Goal: Task Accomplishment & Management: Complete application form

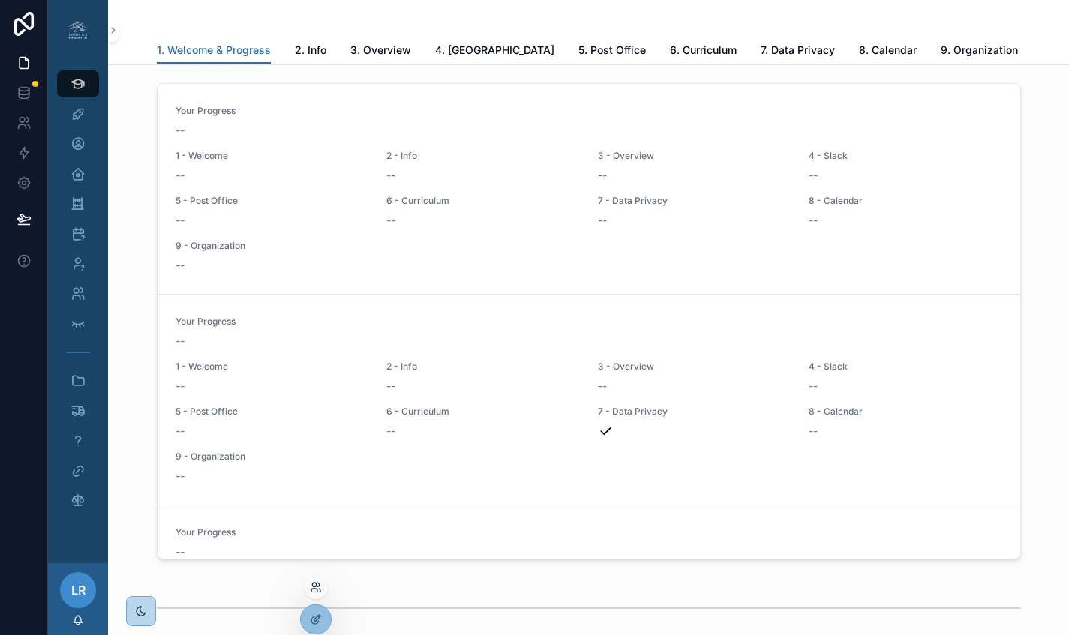
click at [315, 590] on icon at bounding box center [316, 587] width 12 height 12
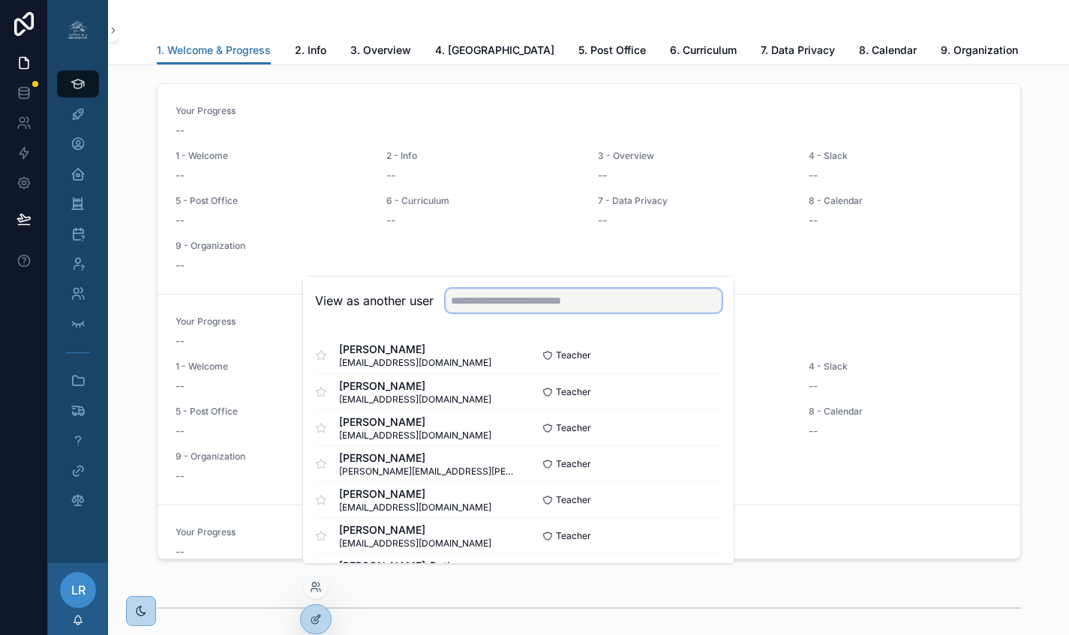
click at [491, 309] on input "text" at bounding box center [584, 301] width 276 height 24
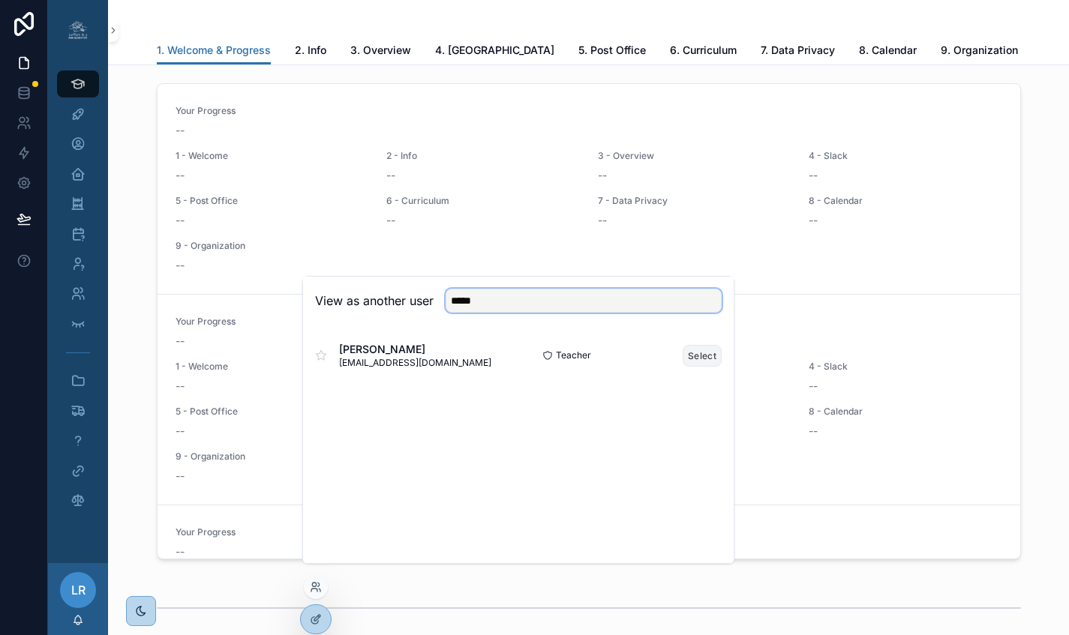
type input "*****"
click at [702, 363] on button "Select" at bounding box center [702, 356] width 39 height 22
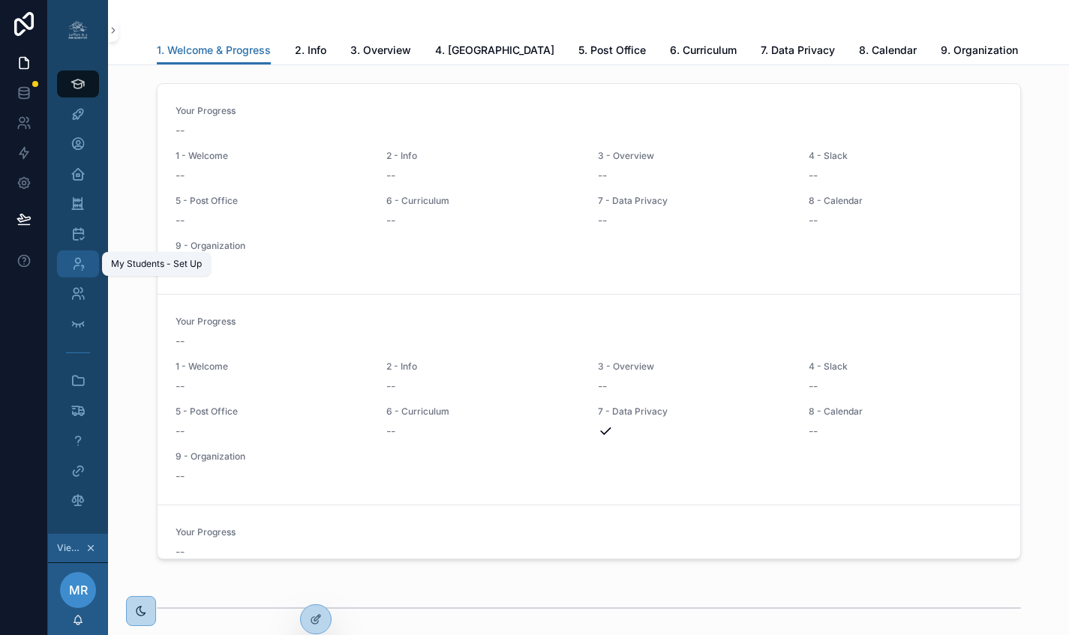
click at [89, 266] on div "My Students - Set Up" at bounding box center [78, 264] width 24 height 24
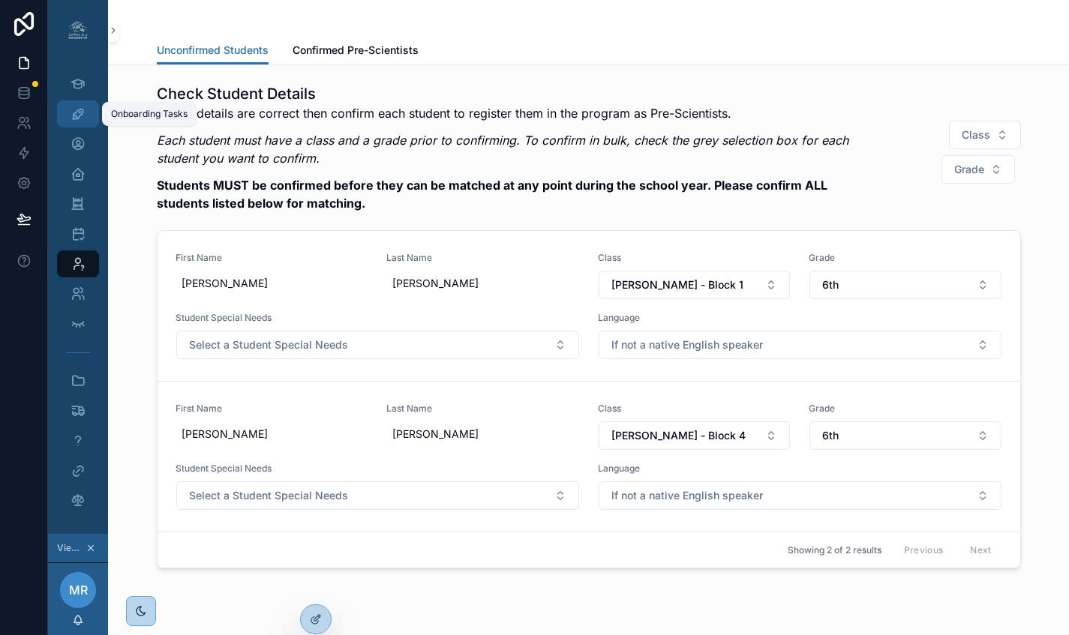
click at [74, 110] on icon "scrollable content" at bounding box center [78, 114] width 15 height 15
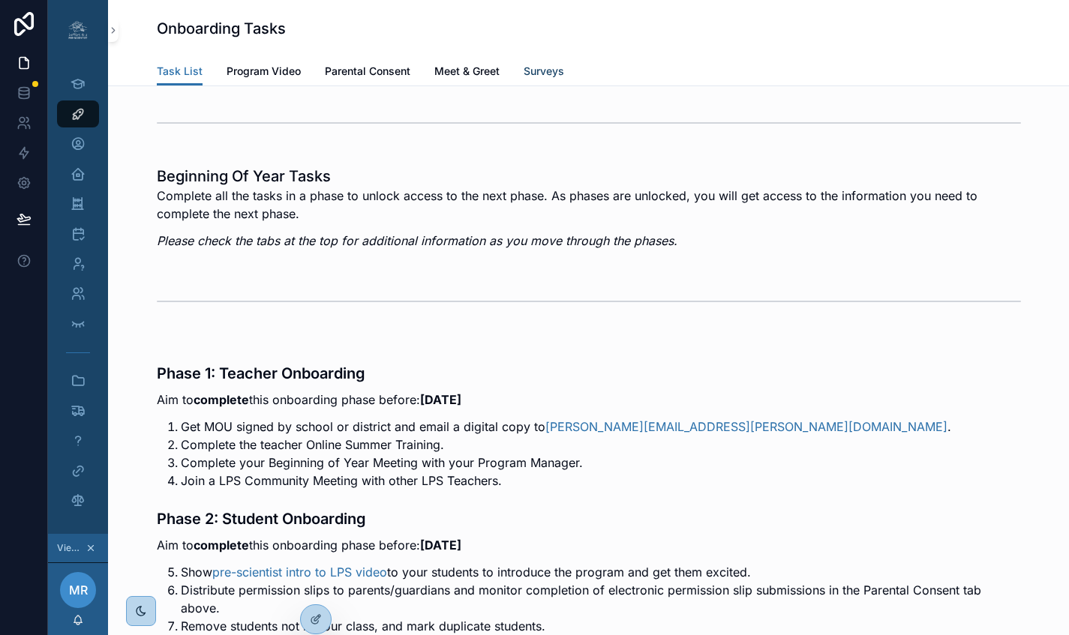
click at [546, 69] on span "Surveys" at bounding box center [544, 71] width 41 height 15
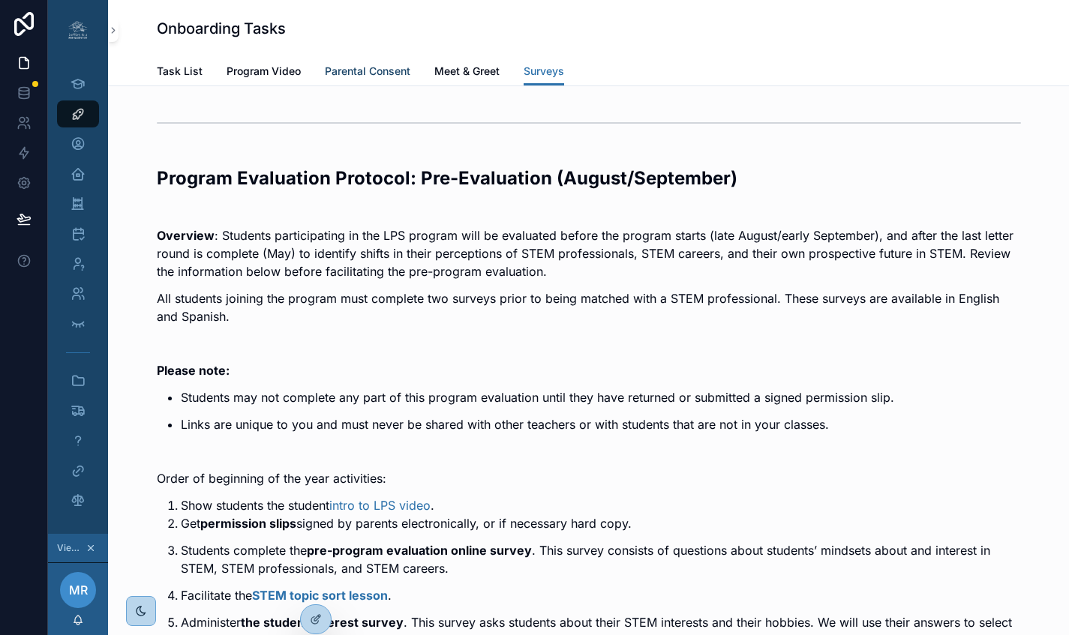
click at [365, 71] on span "Parental Consent" at bounding box center [368, 71] width 86 height 15
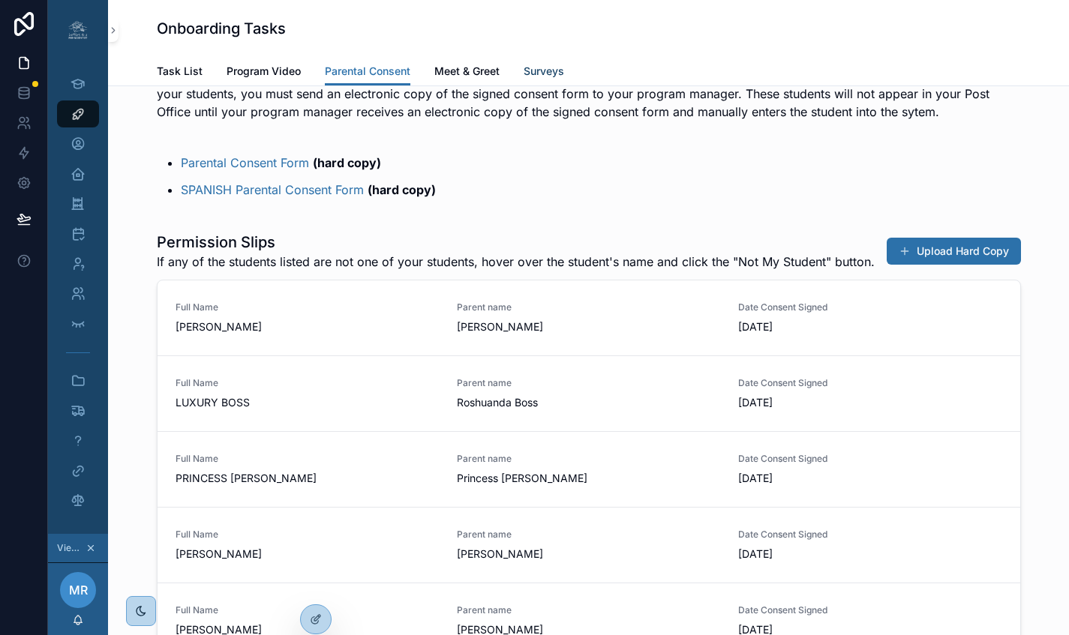
click at [539, 76] on span "Surveys" at bounding box center [544, 71] width 41 height 15
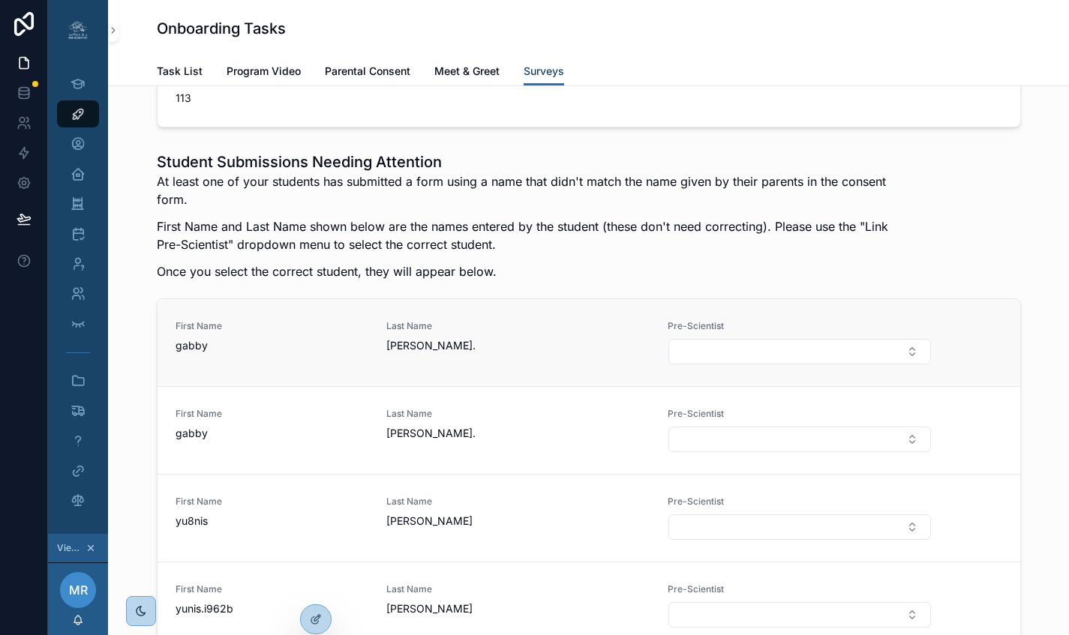
scroll to position [2259, 0]
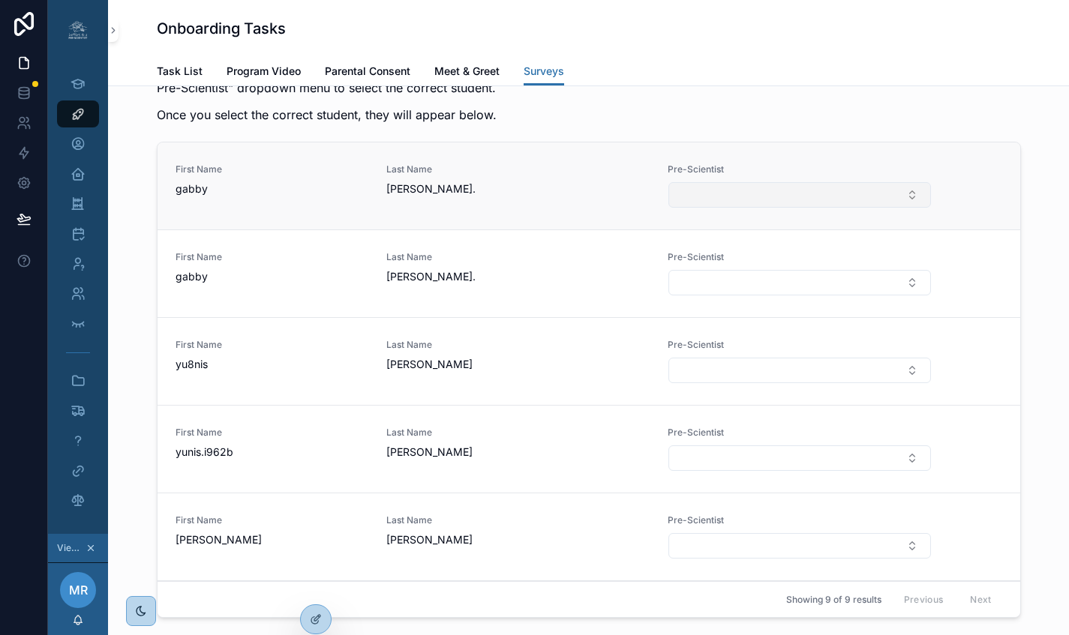
click at [704, 208] on button "Select Button" at bounding box center [799, 195] width 262 height 26
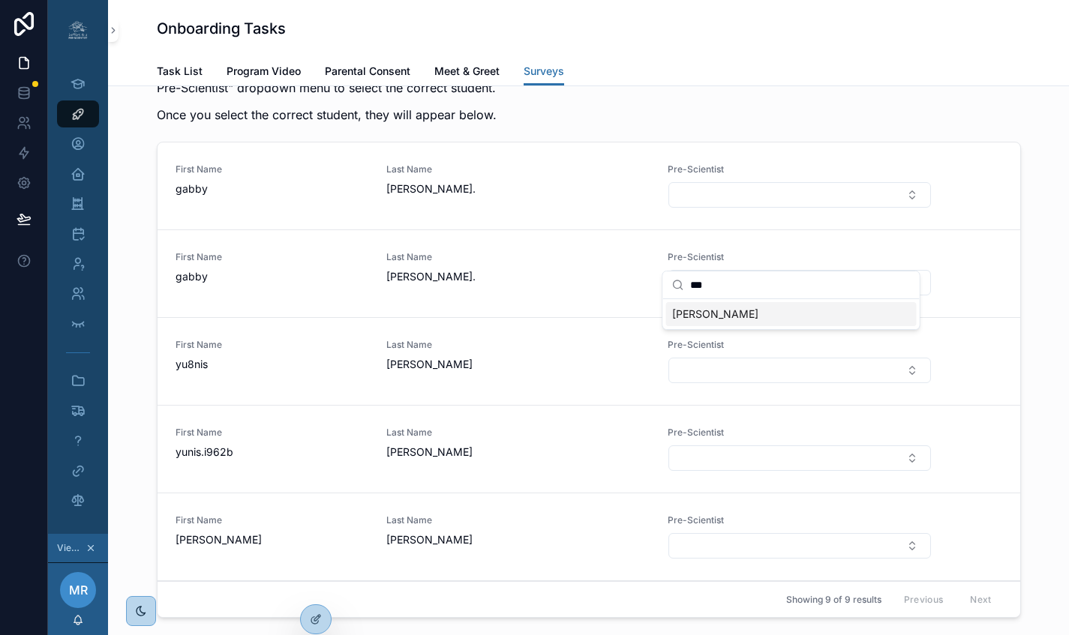
type input "***"
click at [723, 317] on span "GABRIELLA MOORE" at bounding box center [715, 314] width 86 height 15
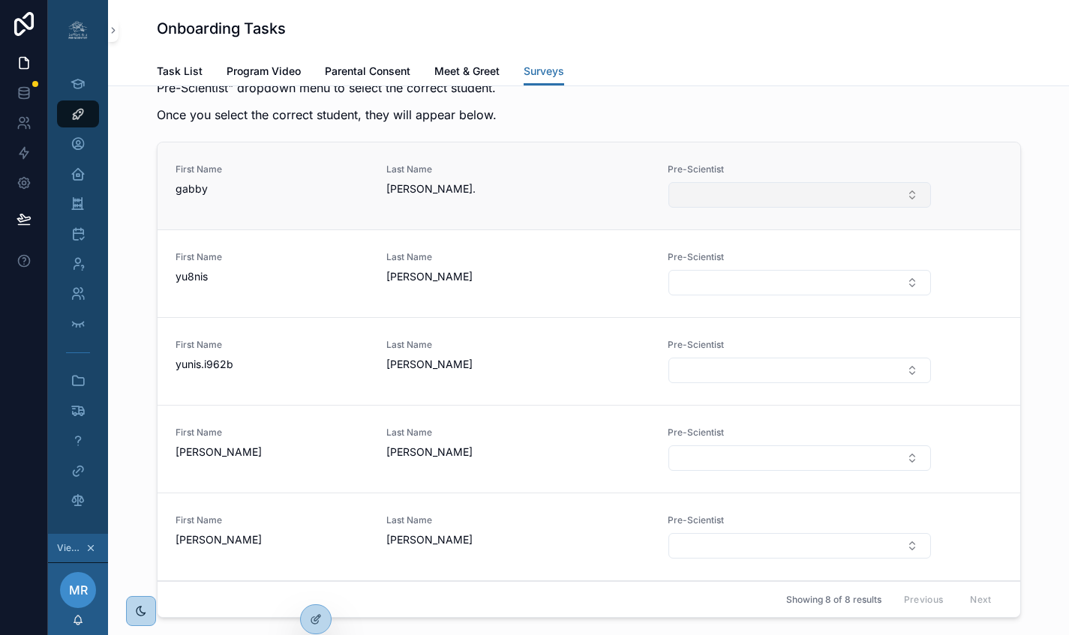
click at [730, 208] on button "Select Button" at bounding box center [799, 195] width 262 height 26
click at [680, 208] on button "Select Button" at bounding box center [799, 195] width 262 height 26
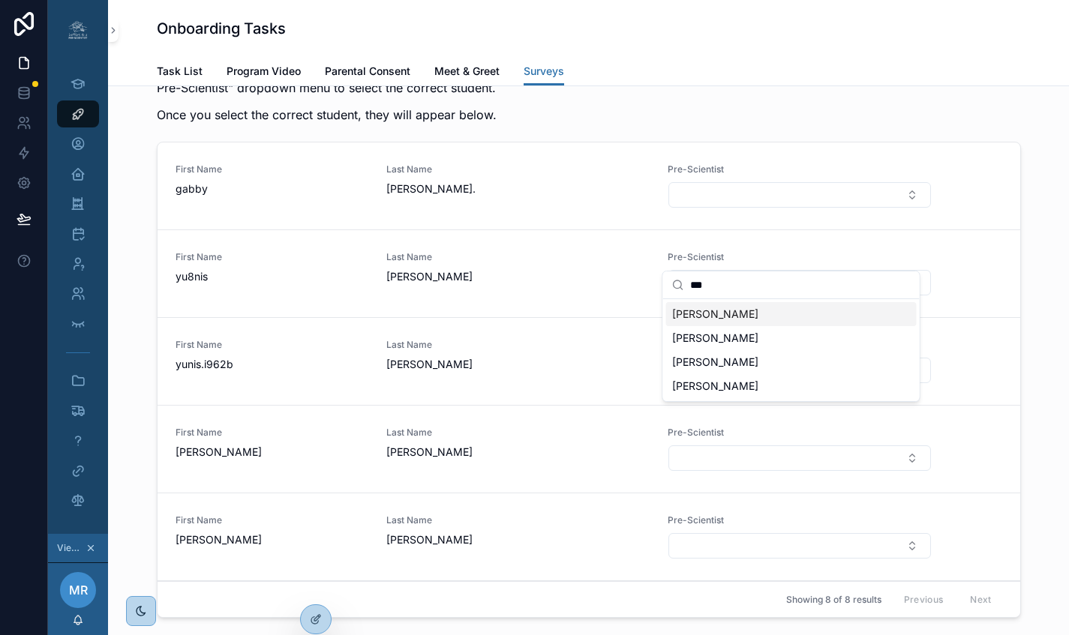
type input "***"
click at [718, 312] on span "GABRIELLA MOORE" at bounding box center [715, 314] width 86 height 15
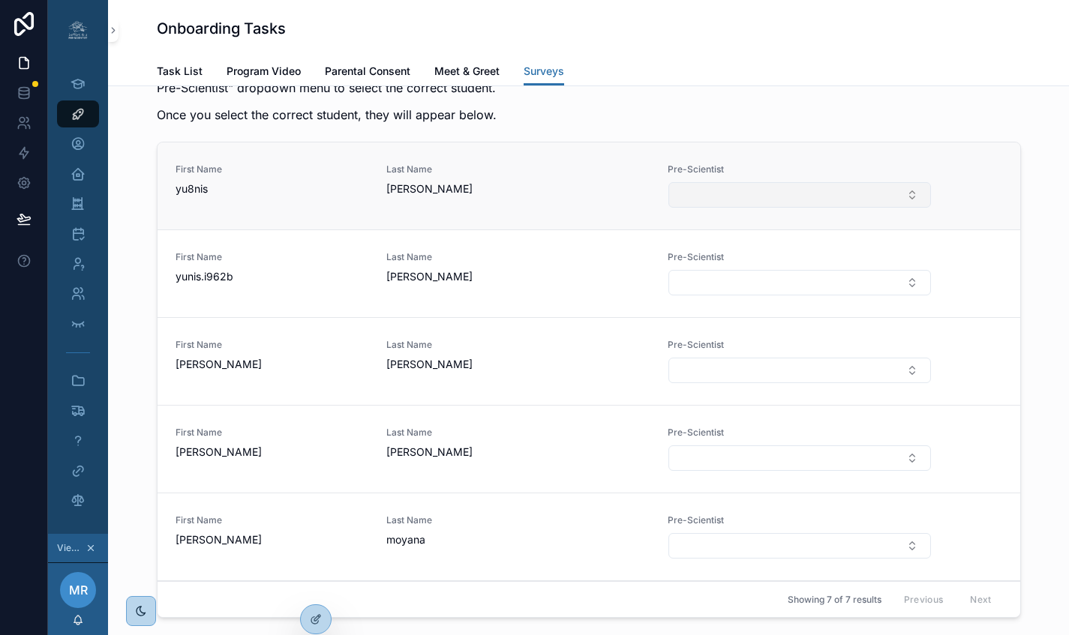
click at [737, 208] on button "Select Button" at bounding box center [799, 195] width 262 height 26
type input "*"
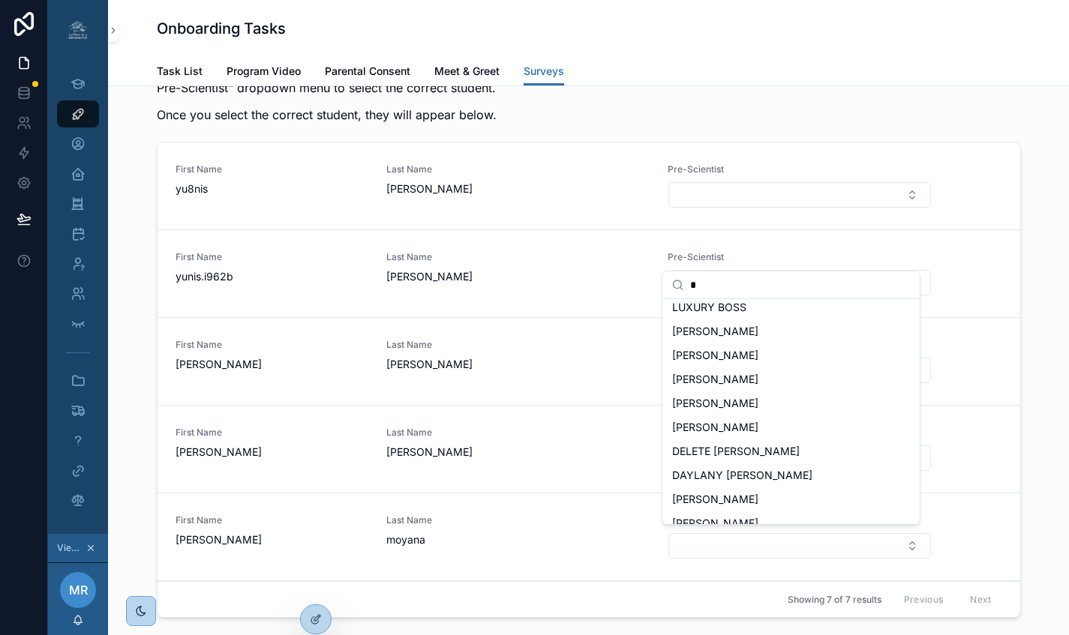
scroll to position [0, 0]
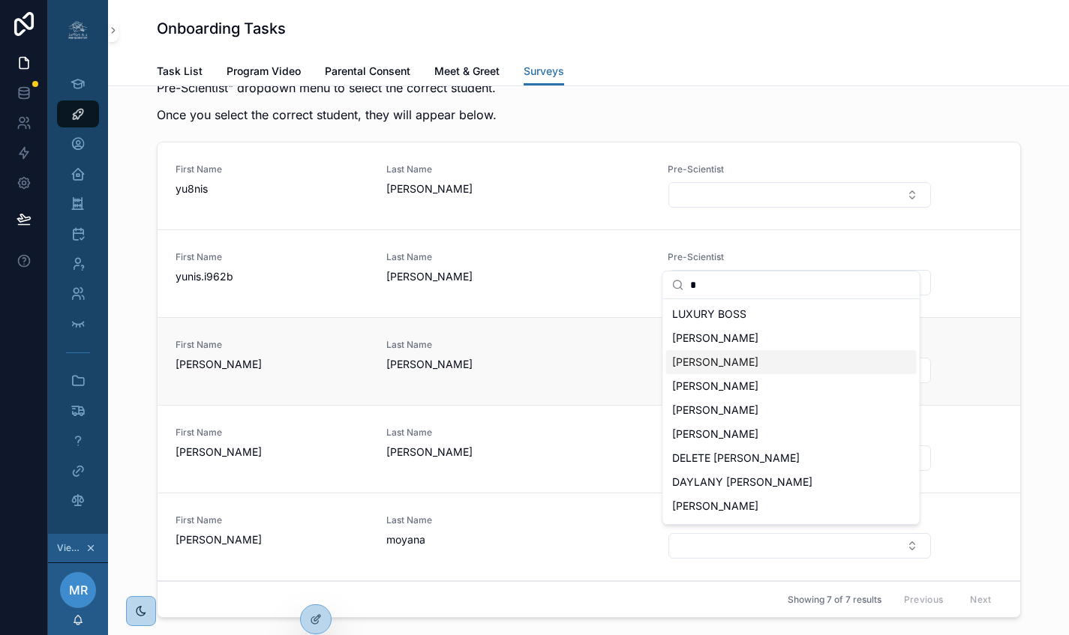
type input "*"
click at [572, 405] on div "First Name Alexander Last Name Lares Pre-Scientist" at bounding box center [589, 361] width 863 height 88
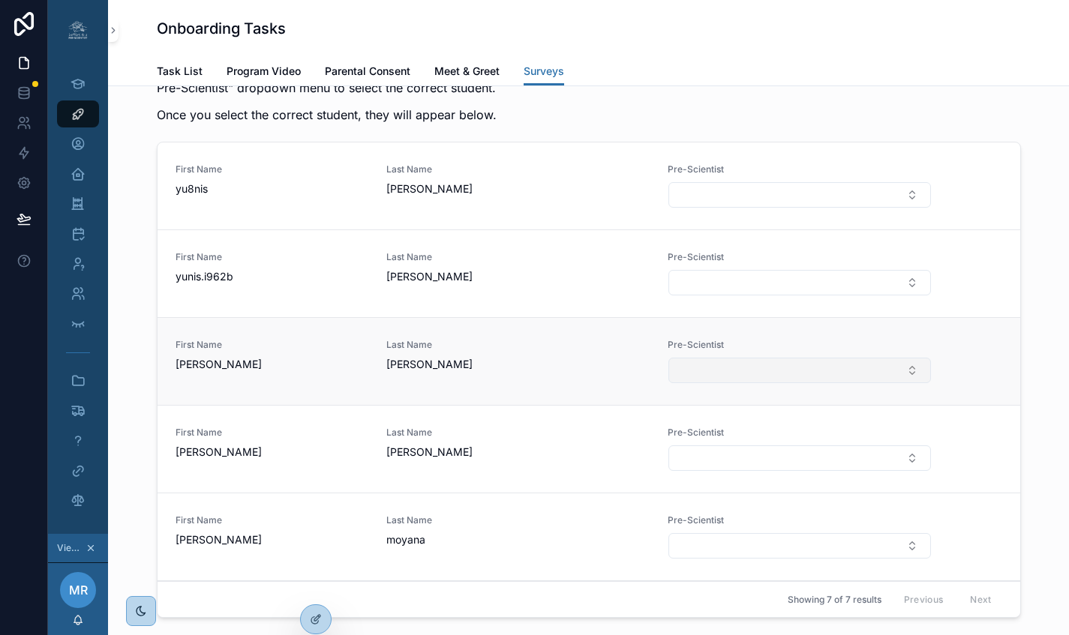
click at [704, 383] on button "Select Button" at bounding box center [799, 371] width 262 height 26
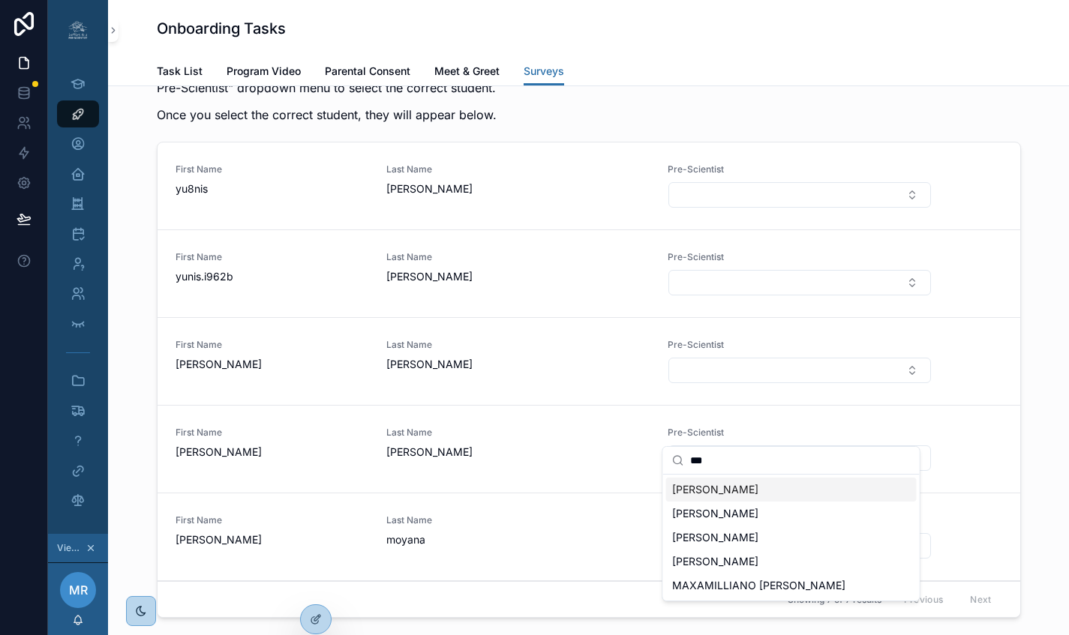
type input "***"
click at [730, 485] on span "ALEXANDER LARES" at bounding box center [715, 489] width 86 height 15
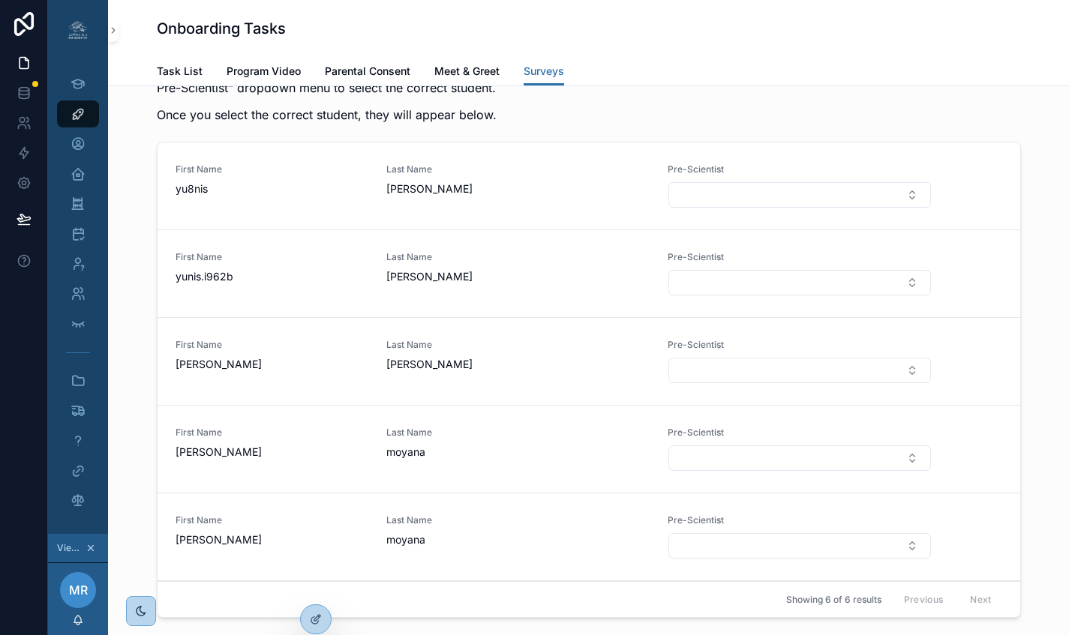
click at [770, 383] on button "Select Button" at bounding box center [799, 371] width 262 height 26
type input "****"
click at [740, 489] on span "ALEXANDER LARES" at bounding box center [715, 489] width 86 height 15
click at [736, 383] on button "Select Button" at bounding box center [799, 371] width 262 height 26
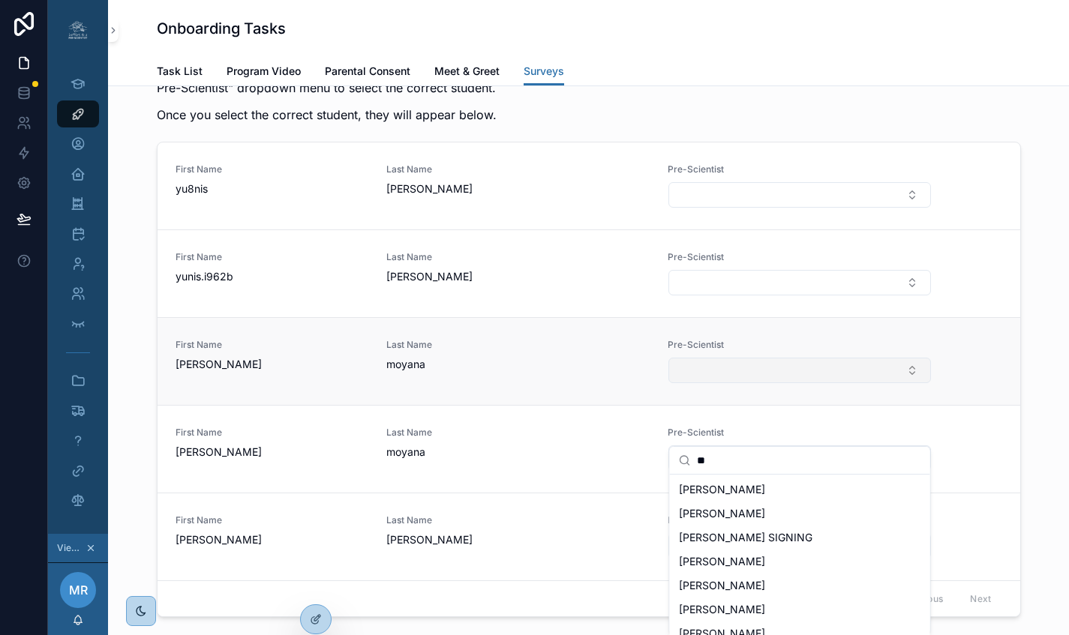
type input "*"
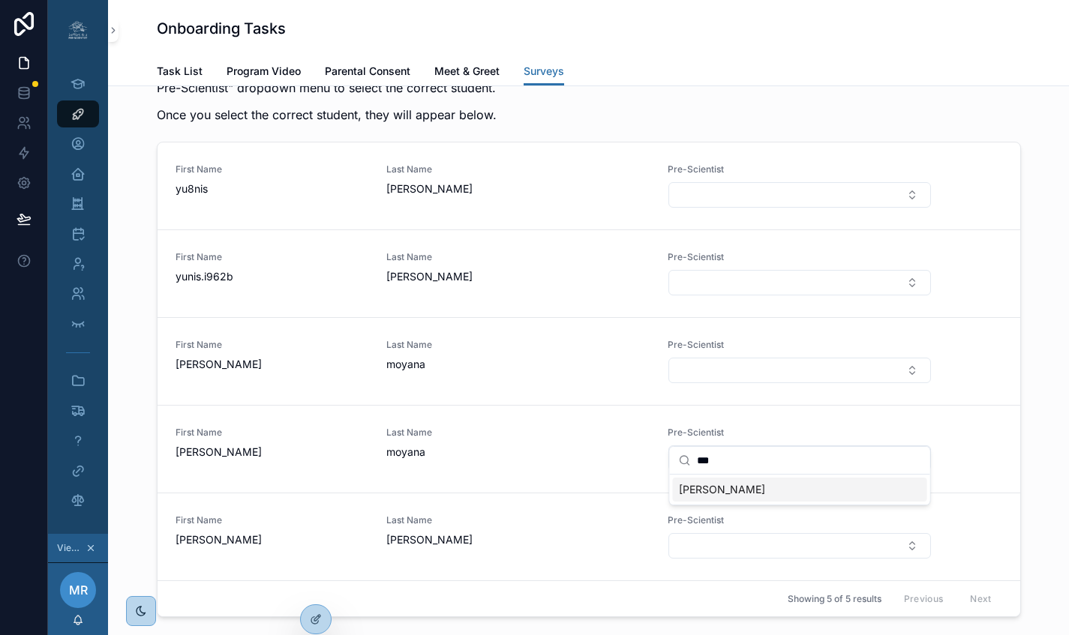
type input "***"
click at [717, 493] on span "KEVIN M" at bounding box center [722, 489] width 86 height 15
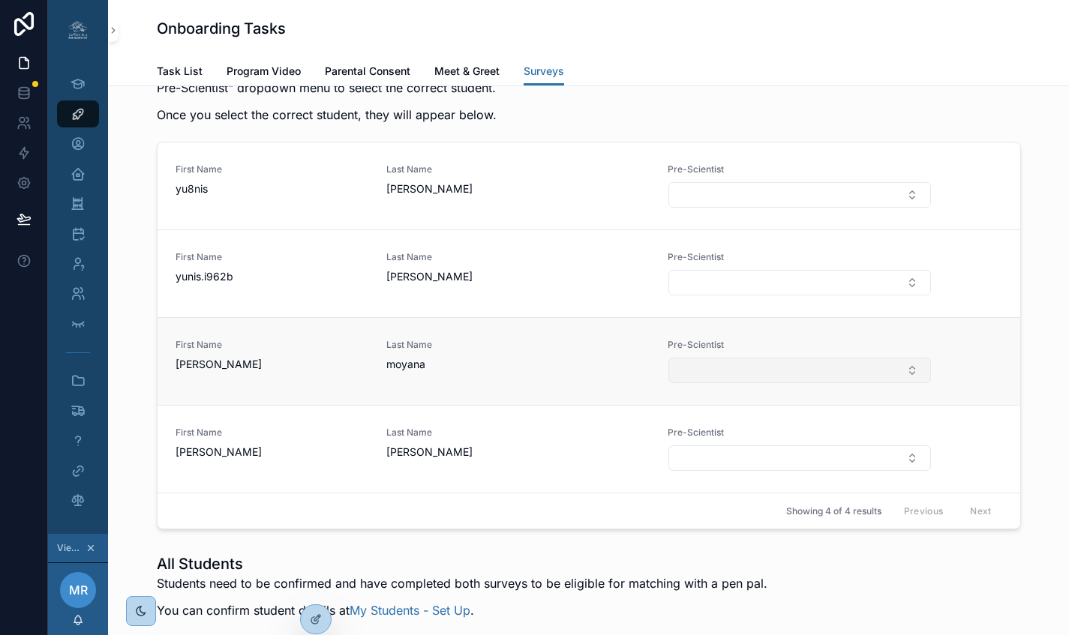
click at [729, 383] on button "Select Button" at bounding box center [799, 371] width 262 height 26
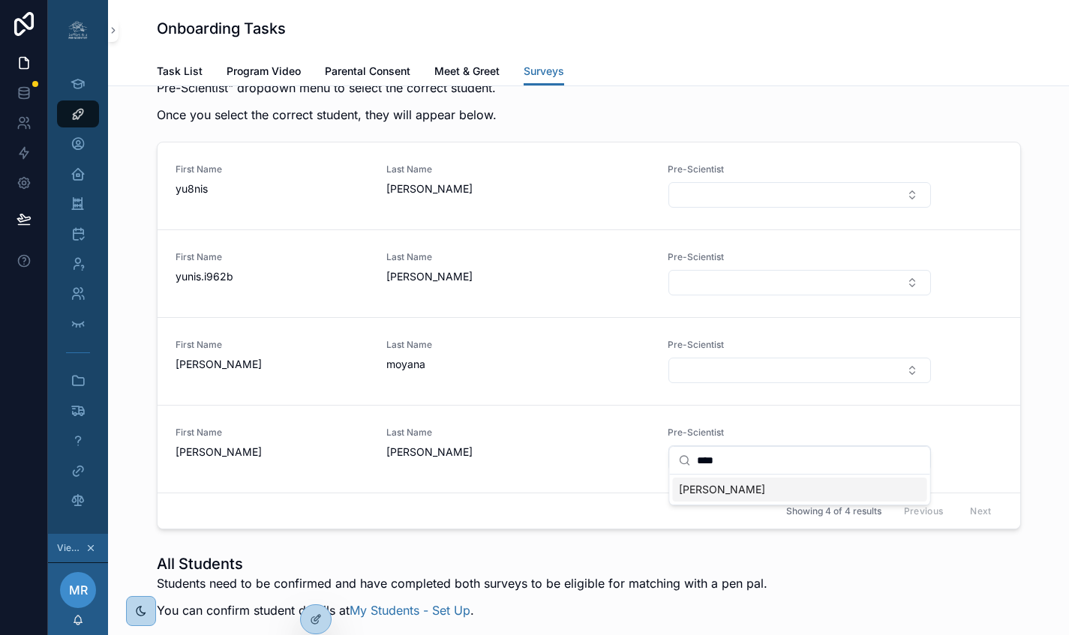
type input "****"
click at [709, 491] on span "KEVIN M" at bounding box center [722, 489] width 86 height 15
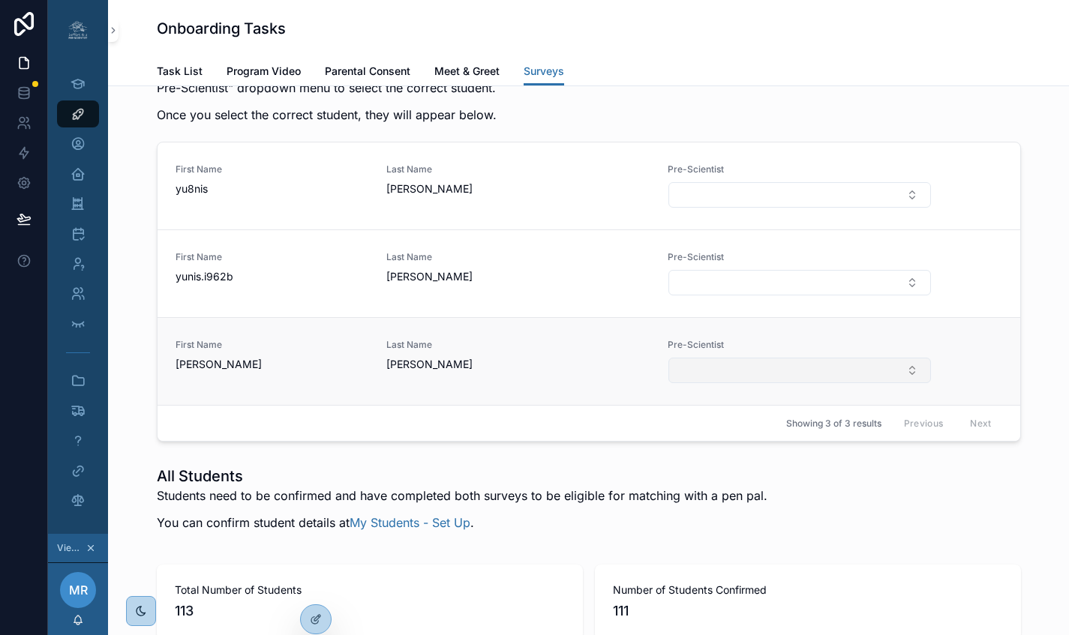
click at [726, 383] on button "Select Button" at bounding box center [799, 371] width 262 height 26
type input "*"
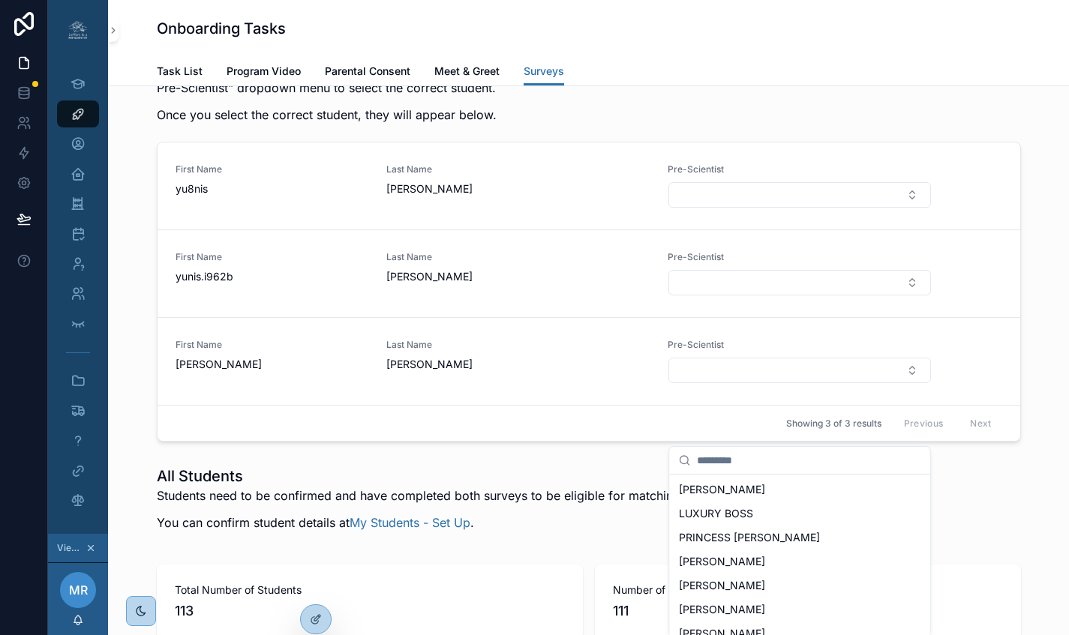
click at [1050, 377] on div "Student Submissions Needing Attention At least one of your students has submitt…" at bounding box center [588, 218] width 937 height 459
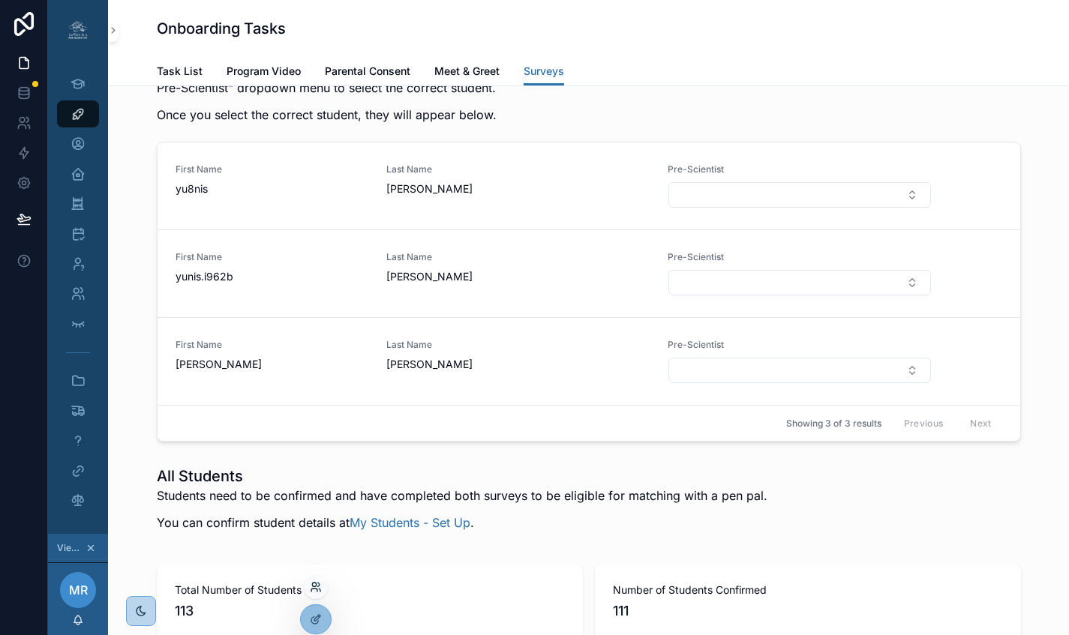
click at [315, 593] on icon at bounding box center [316, 587] width 12 height 12
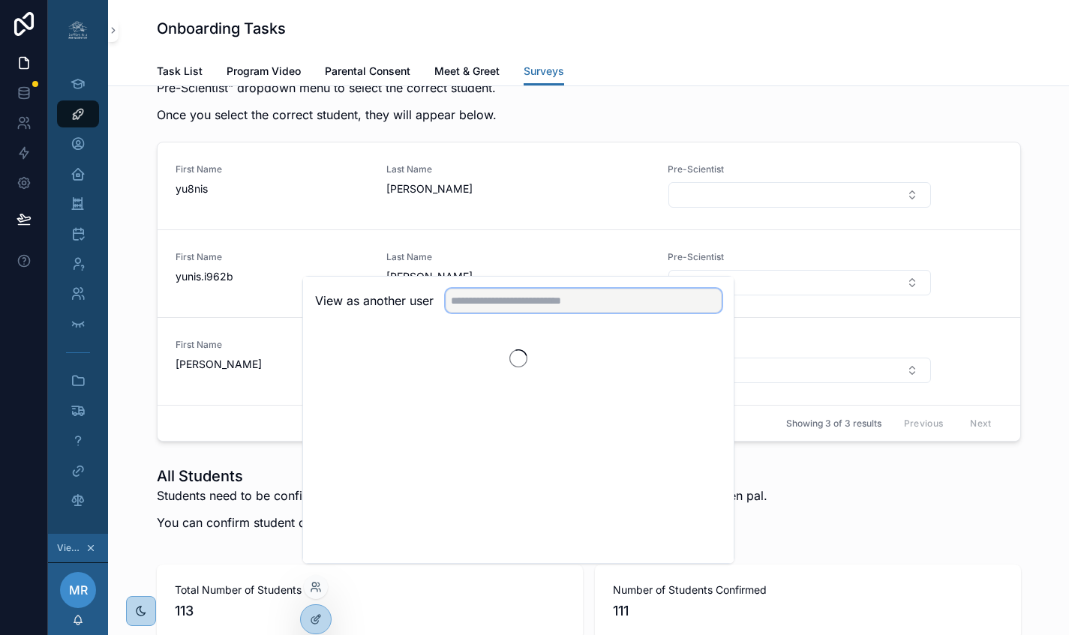
click at [517, 311] on input "text" at bounding box center [584, 301] width 276 height 24
type input "*****"
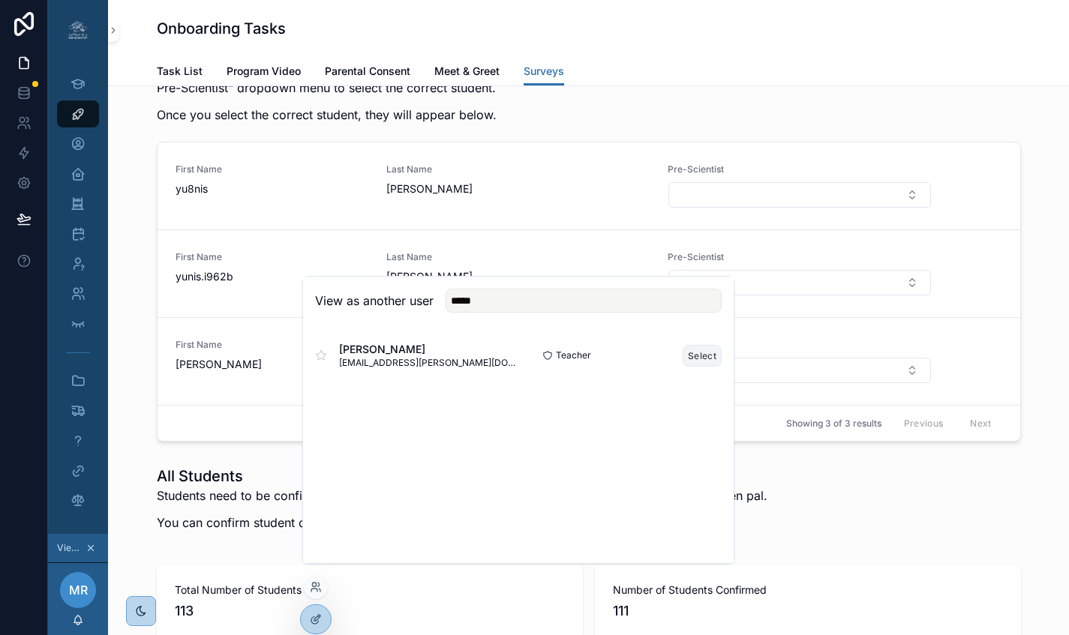
click at [704, 364] on button "Select" at bounding box center [702, 356] width 39 height 22
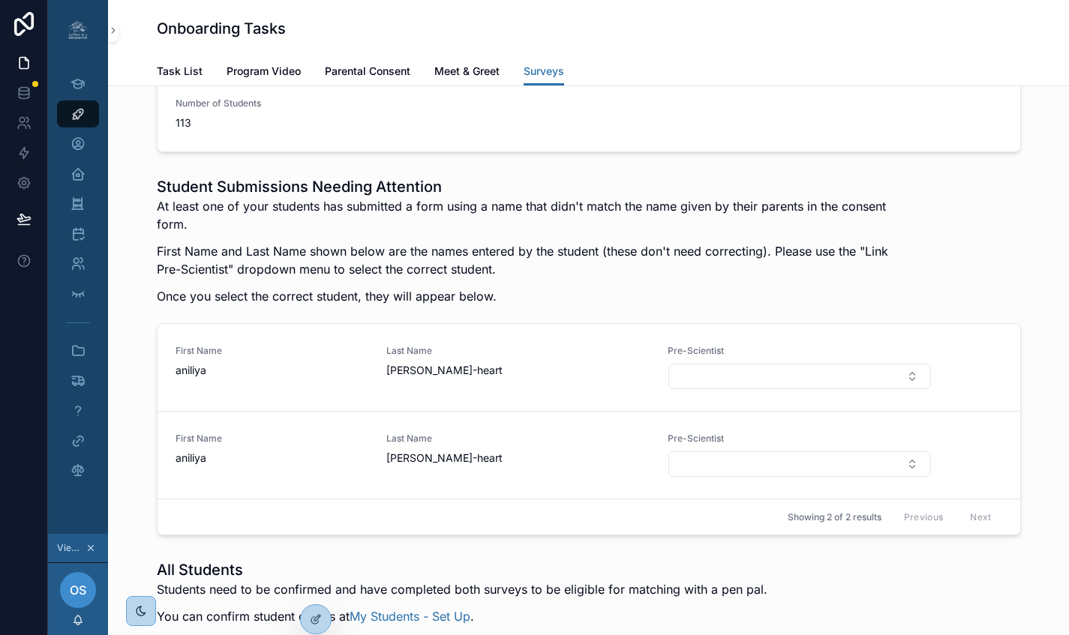
scroll to position [2105, 0]
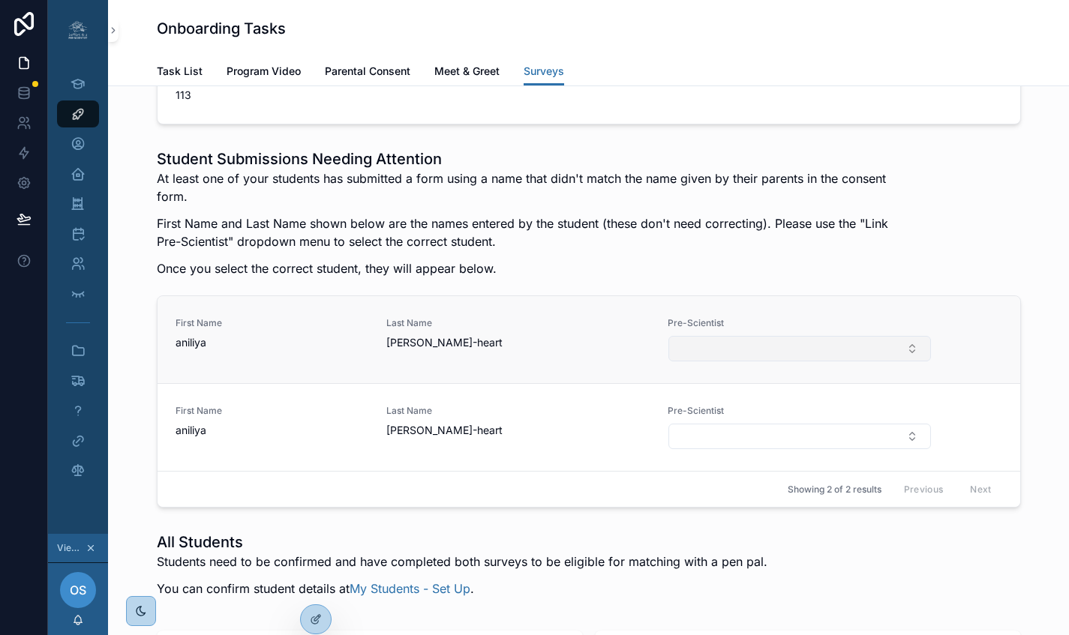
click at [716, 362] on button "Select Button" at bounding box center [799, 349] width 262 height 26
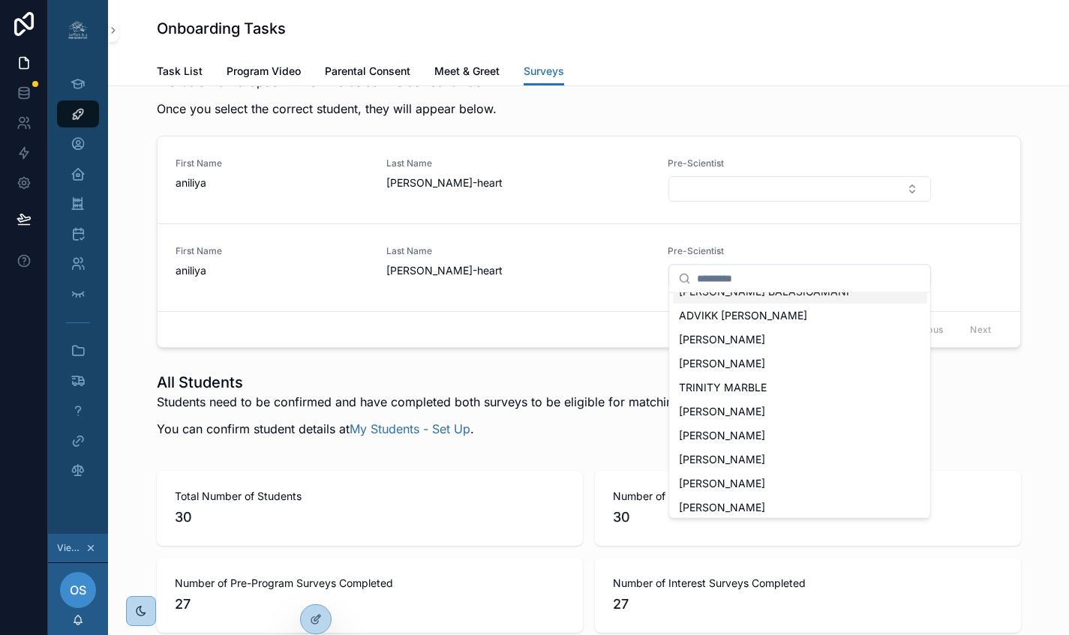
scroll to position [525, 0]
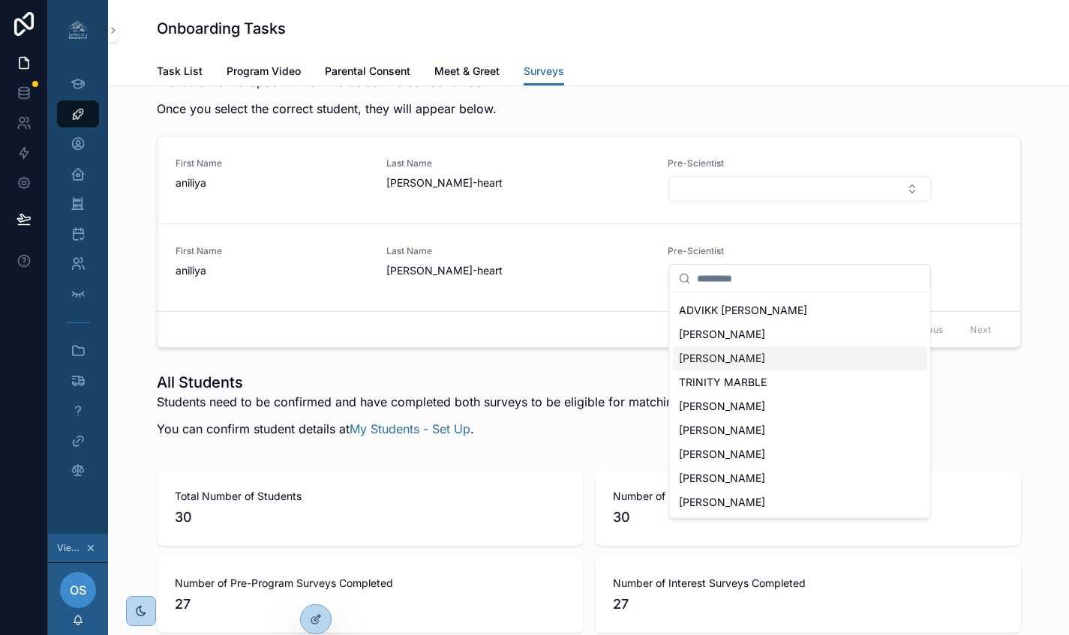
click at [1007, 127] on div "Student Submissions Needing Attention At least one of your students has submitt…" at bounding box center [589, 58] width 864 height 138
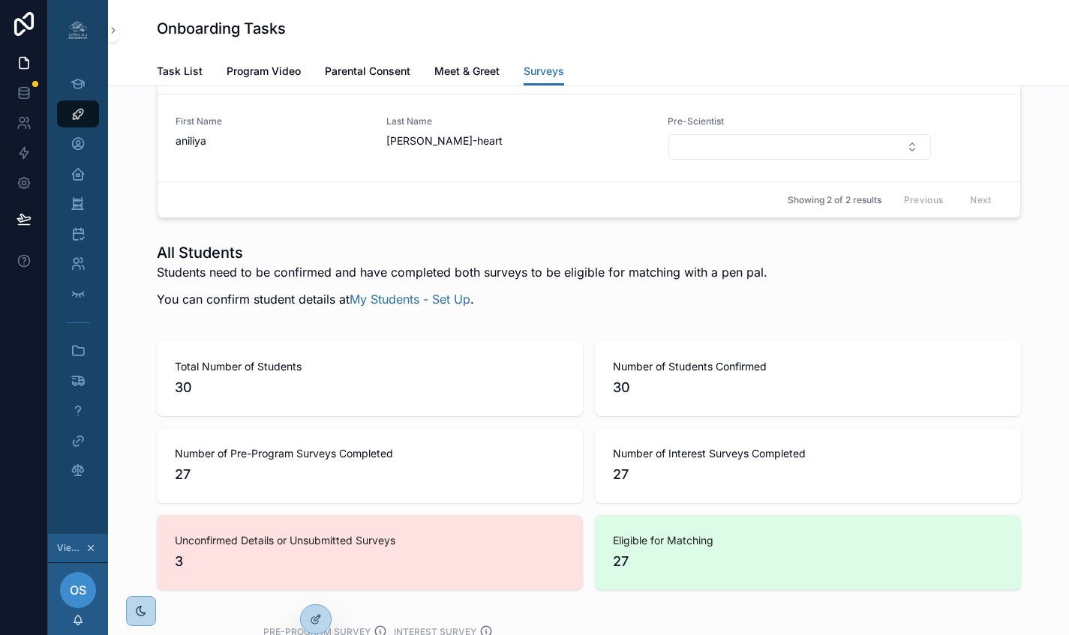
scroll to position [2385, 0]
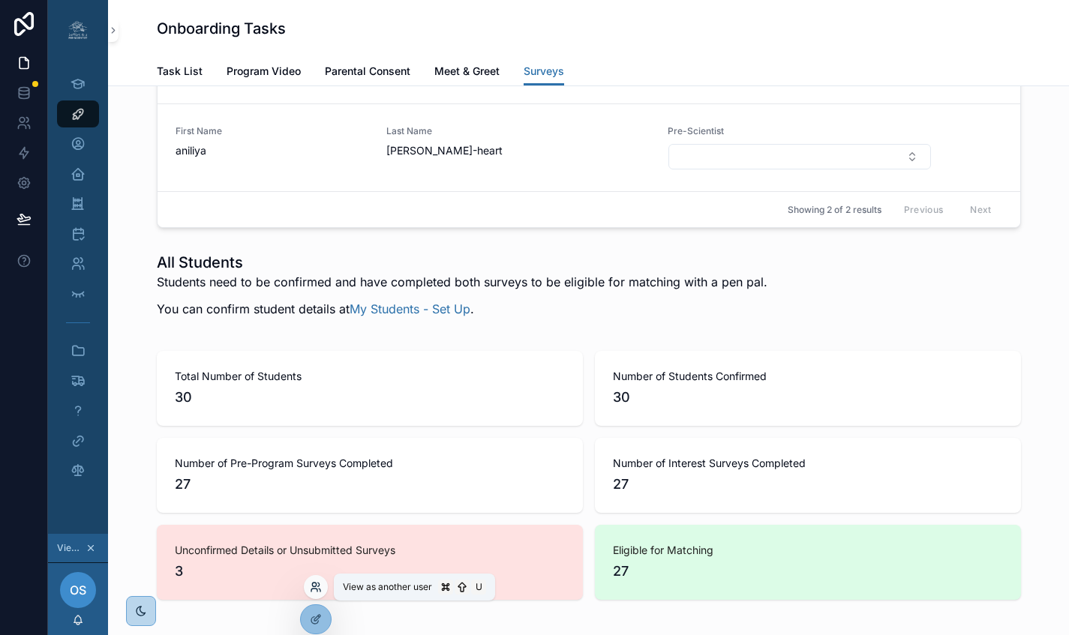
click at [319, 583] on icon at bounding box center [319, 585] width 2 height 4
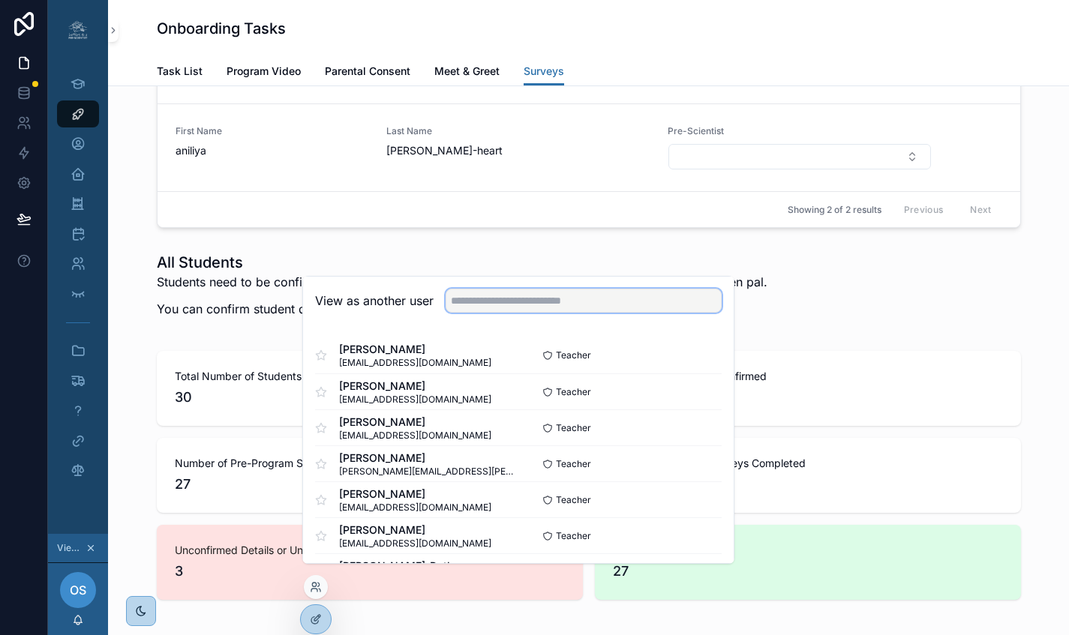
click at [564, 313] on input "text" at bounding box center [584, 301] width 276 height 24
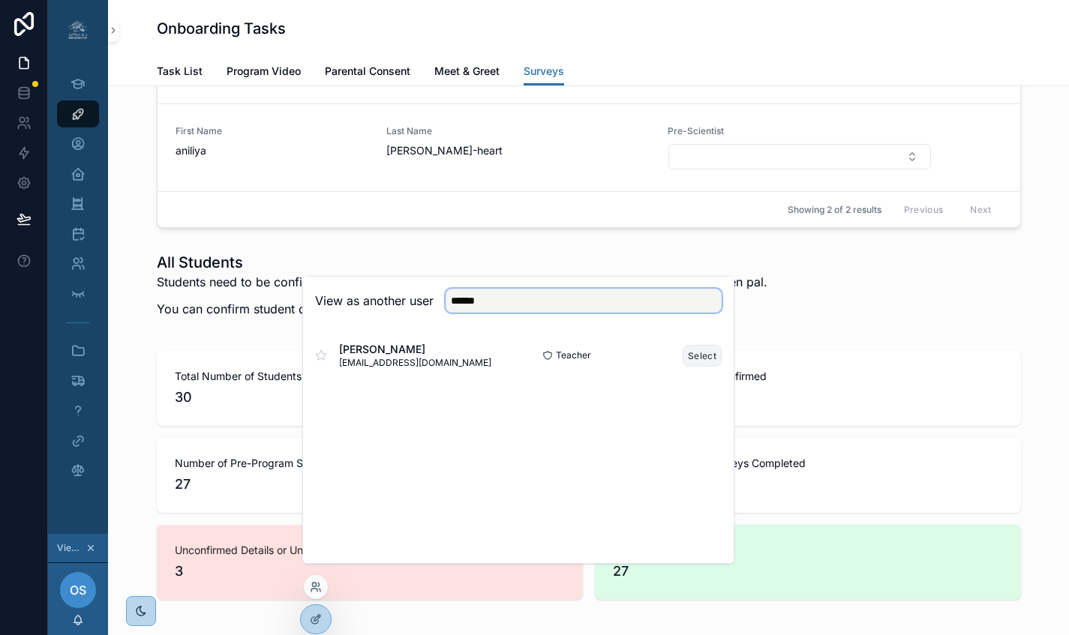
type input "******"
click at [693, 367] on button "Select" at bounding box center [702, 356] width 39 height 22
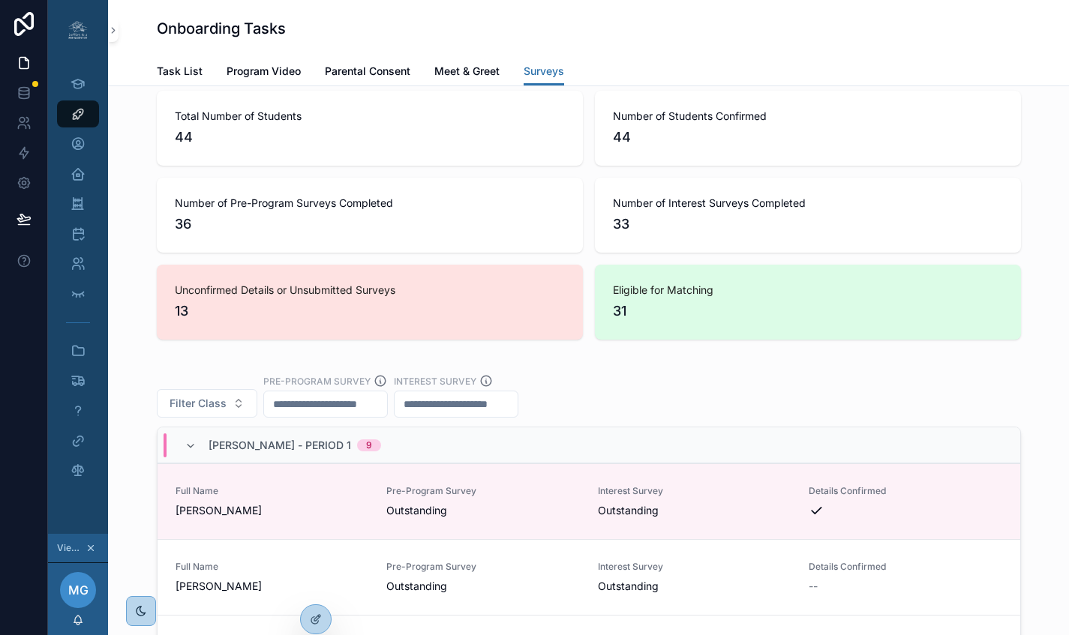
scroll to position [2490, 0]
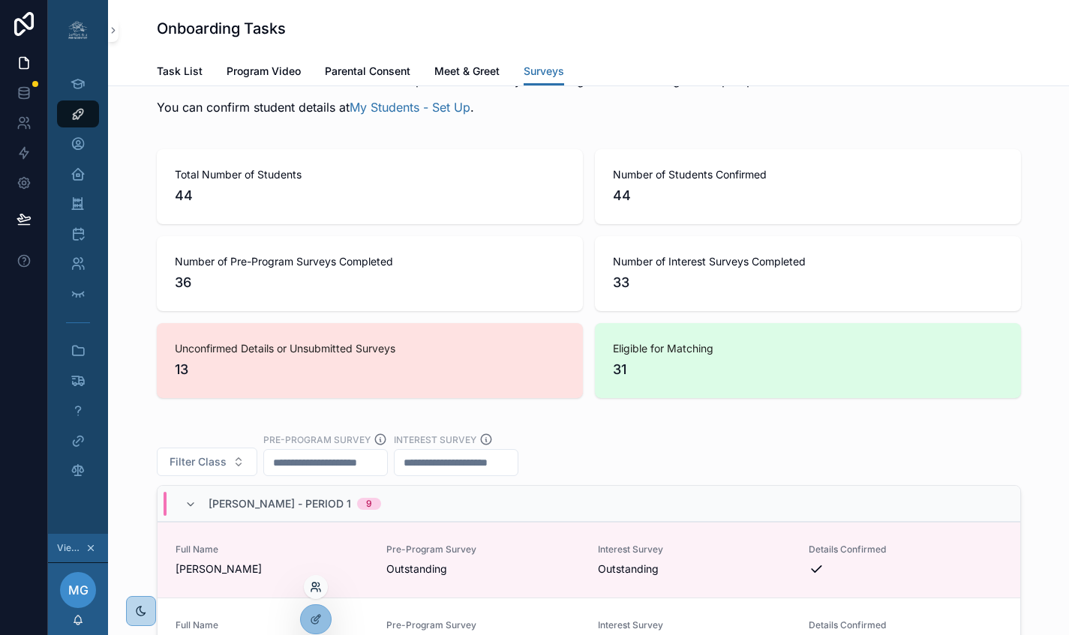
click at [319, 587] on icon at bounding box center [316, 587] width 12 height 12
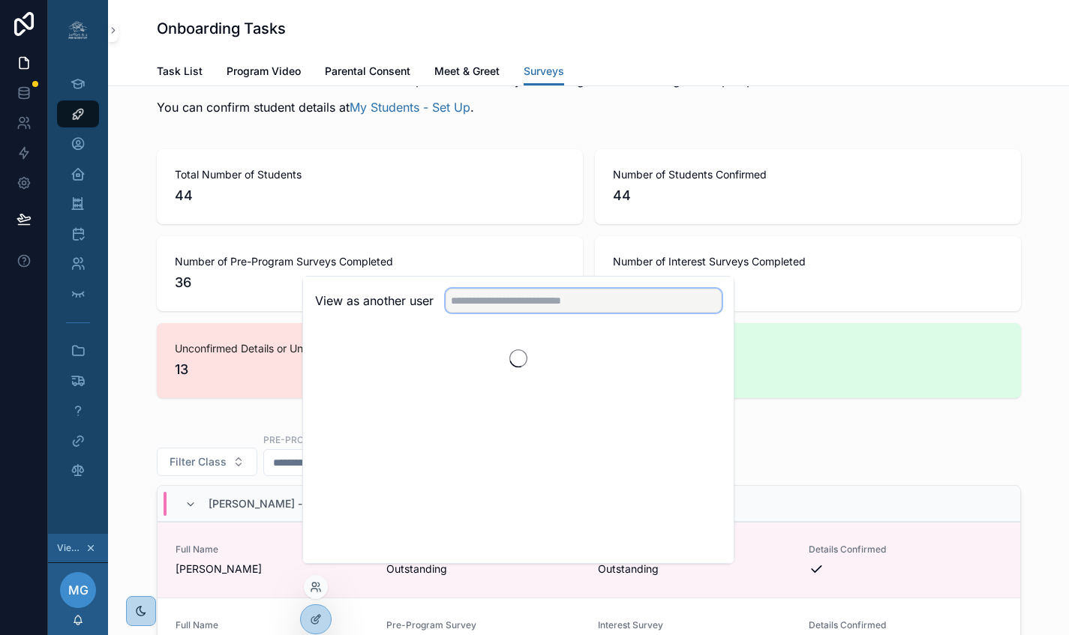
click at [563, 311] on input "text" at bounding box center [584, 301] width 276 height 24
type input "***"
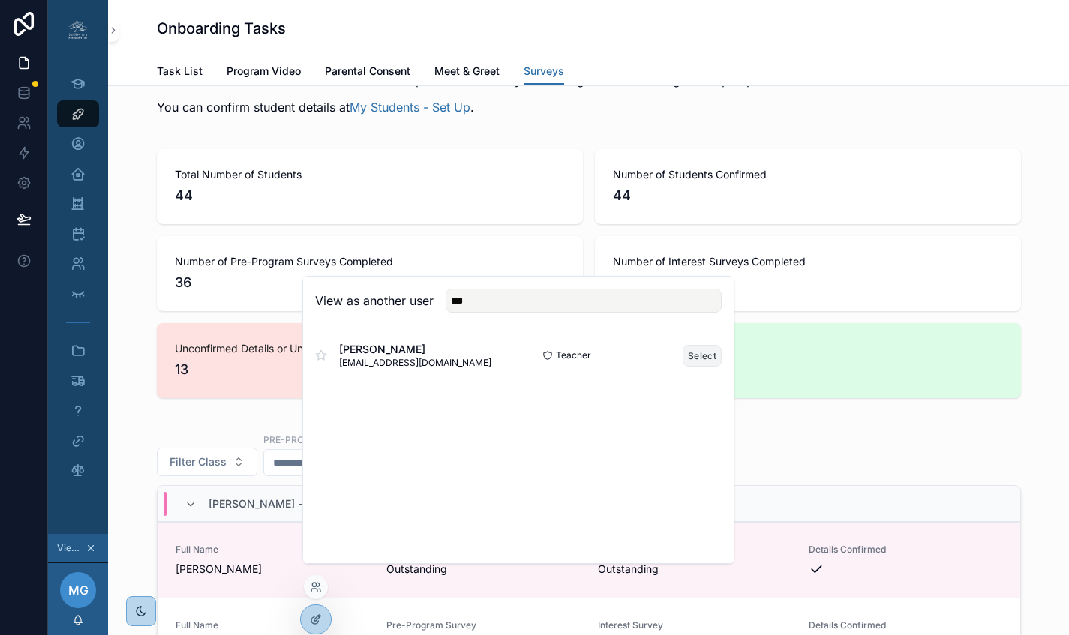
click at [699, 367] on button "Select" at bounding box center [702, 356] width 39 height 22
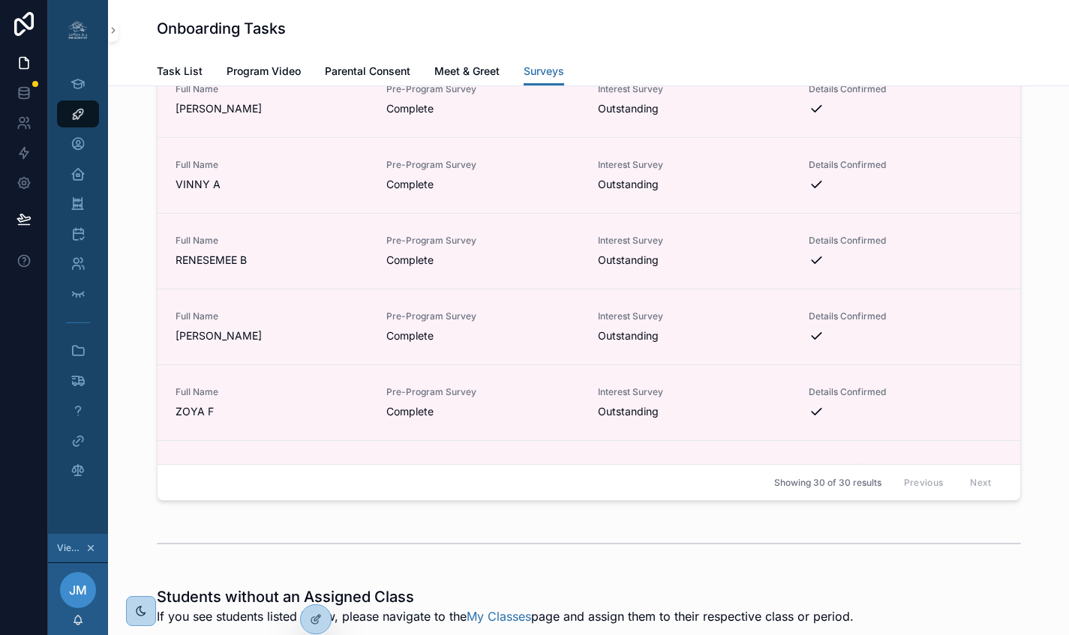
scroll to position [2952, 0]
click at [314, 590] on icon at bounding box center [316, 587] width 12 height 12
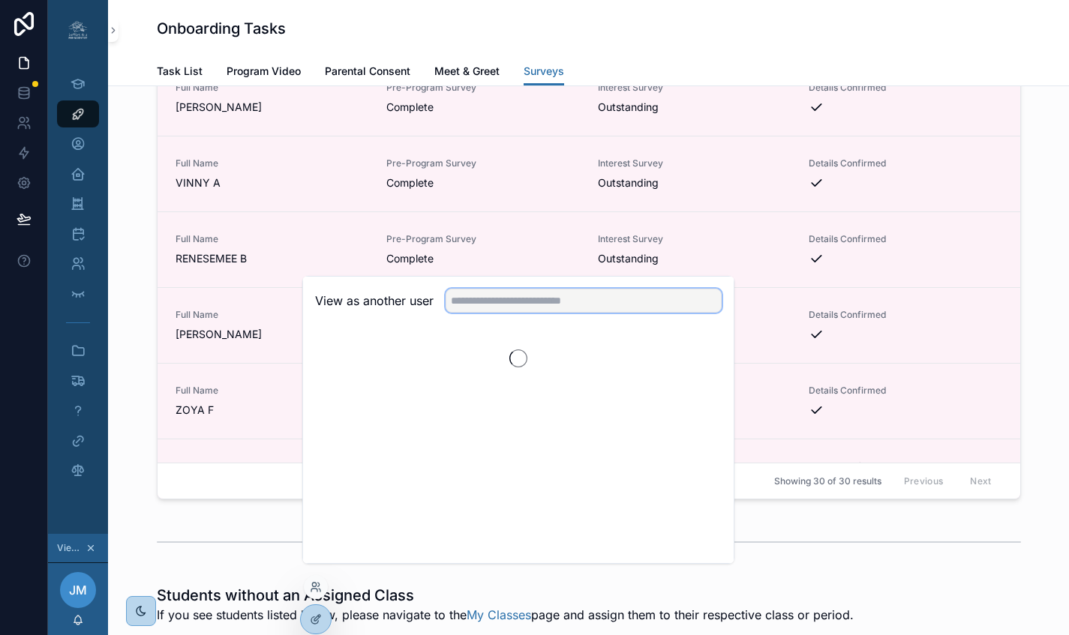
click at [510, 313] on input "text" at bounding box center [584, 301] width 276 height 24
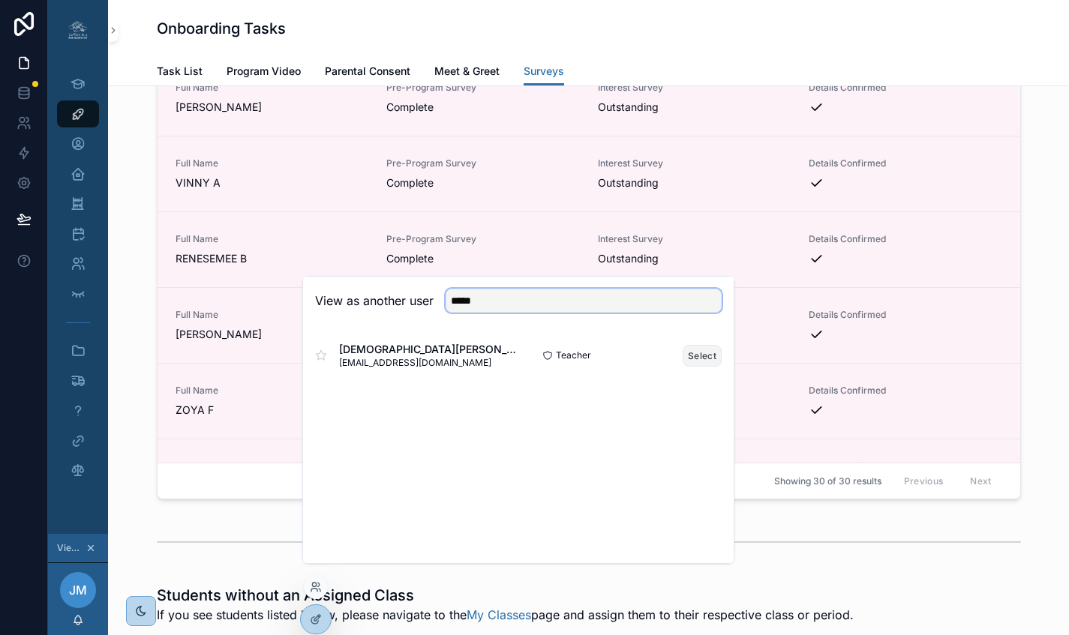
type input "*****"
click at [691, 366] on button "Select" at bounding box center [702, 356] width 39 height 22
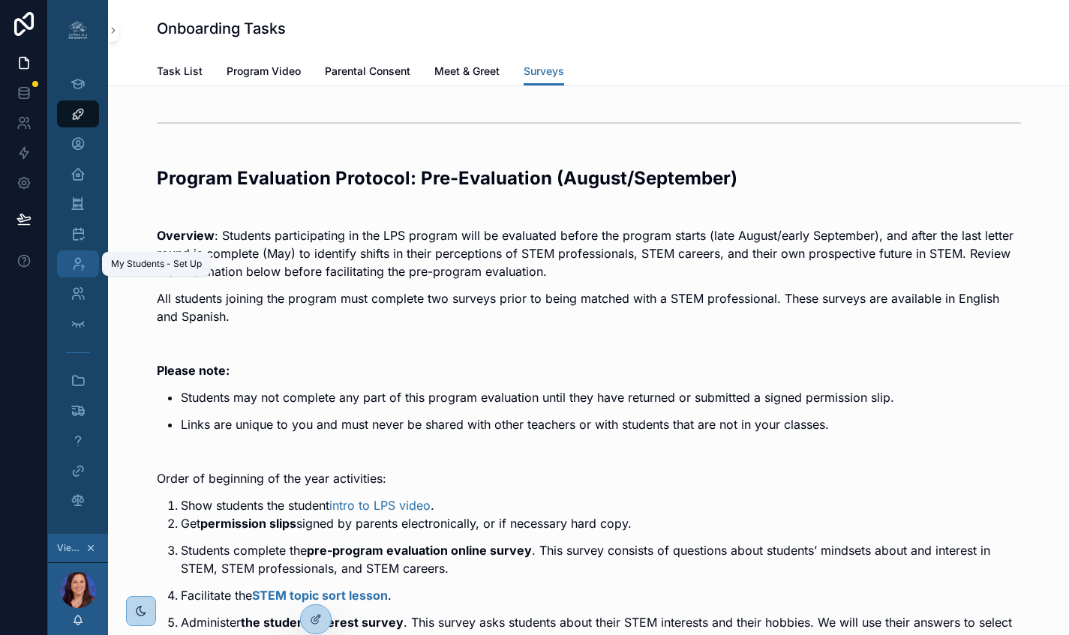
click at [79, 268] on icon "scrollable content" at bounding box center [78, 264] width 15 height 15
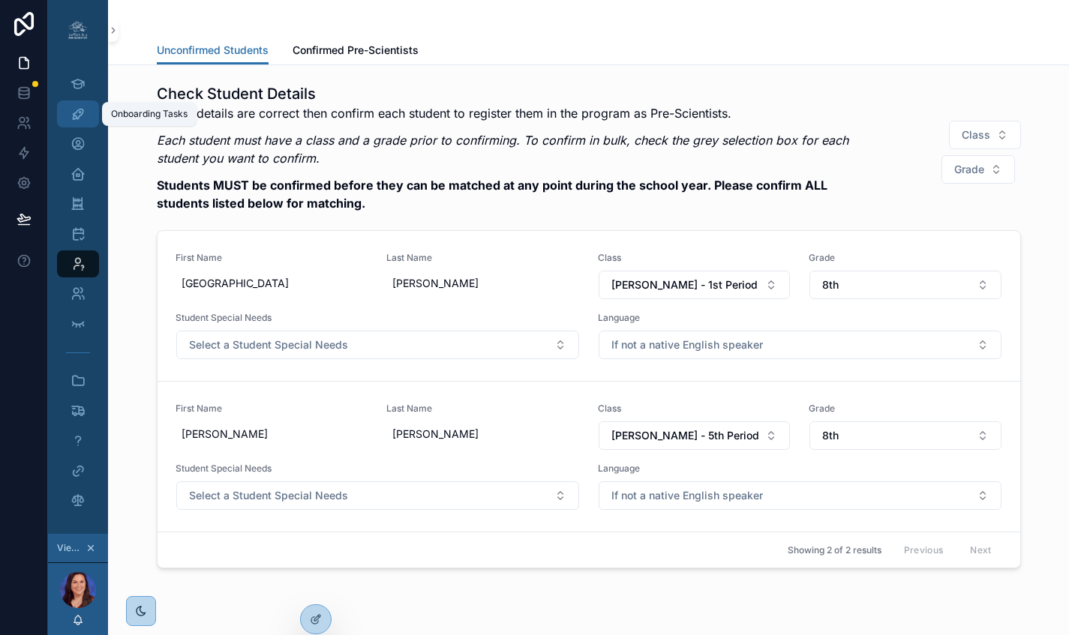
click at [81, 109] on icon "scrollable content" at bounding box center [78, 114] width 15 height 15
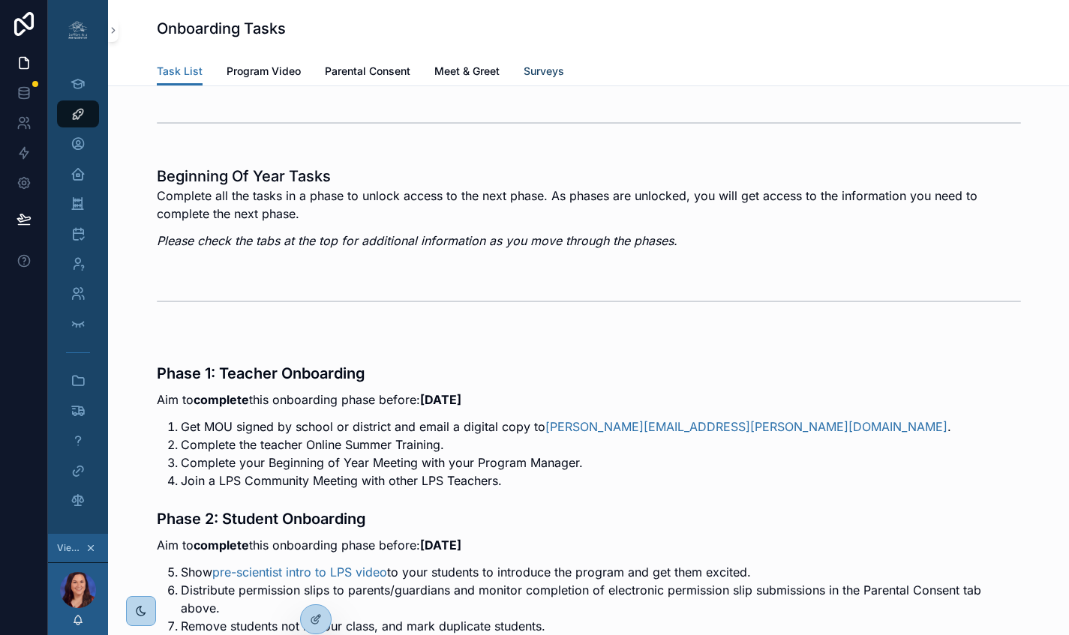
click at [549, 76] on span "Surveys" at bounding box center [544, 71] width 41 height 15
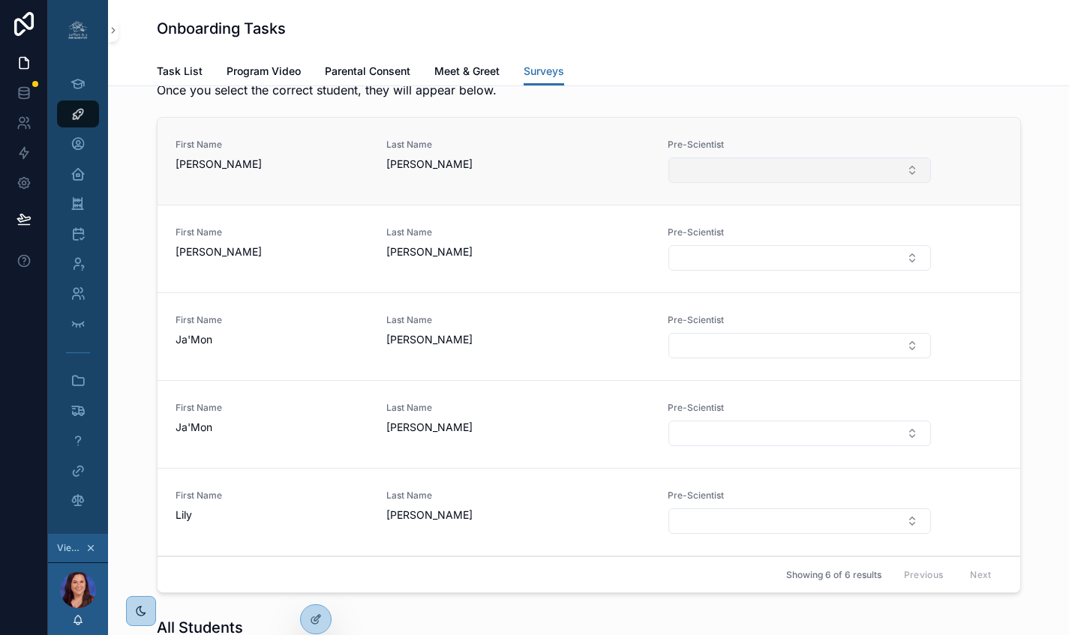
click at [692, 183] on button "Select Button" at bounding box center [799, 171] width 262 height 26
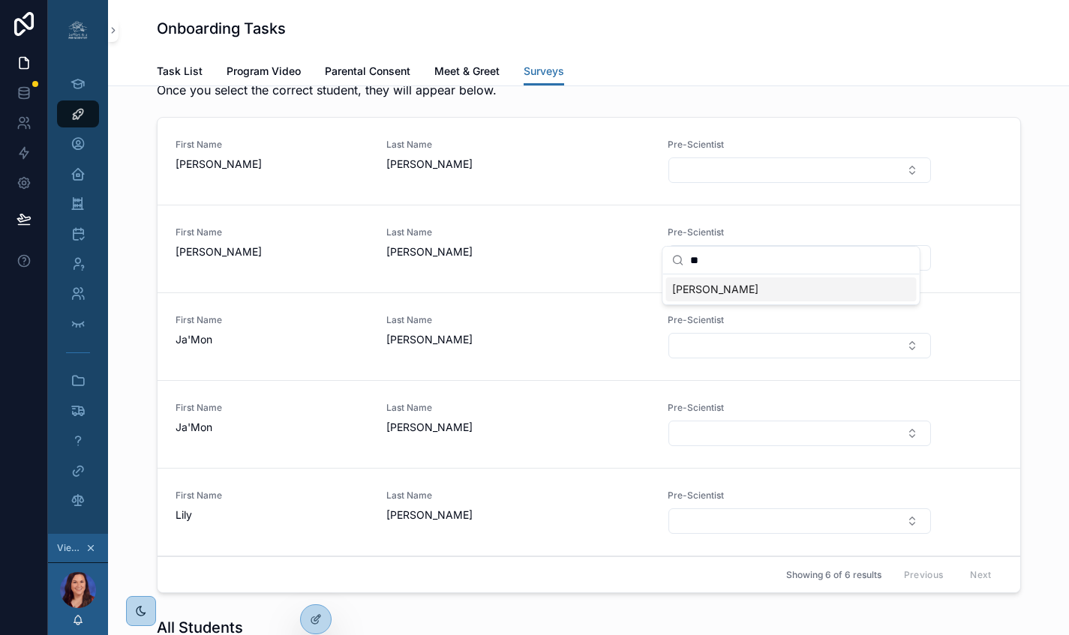
type input "**"
click at [711, 296] on span "[PERSON_NAME]" at bounding box center [715, 289] width 86 height 15
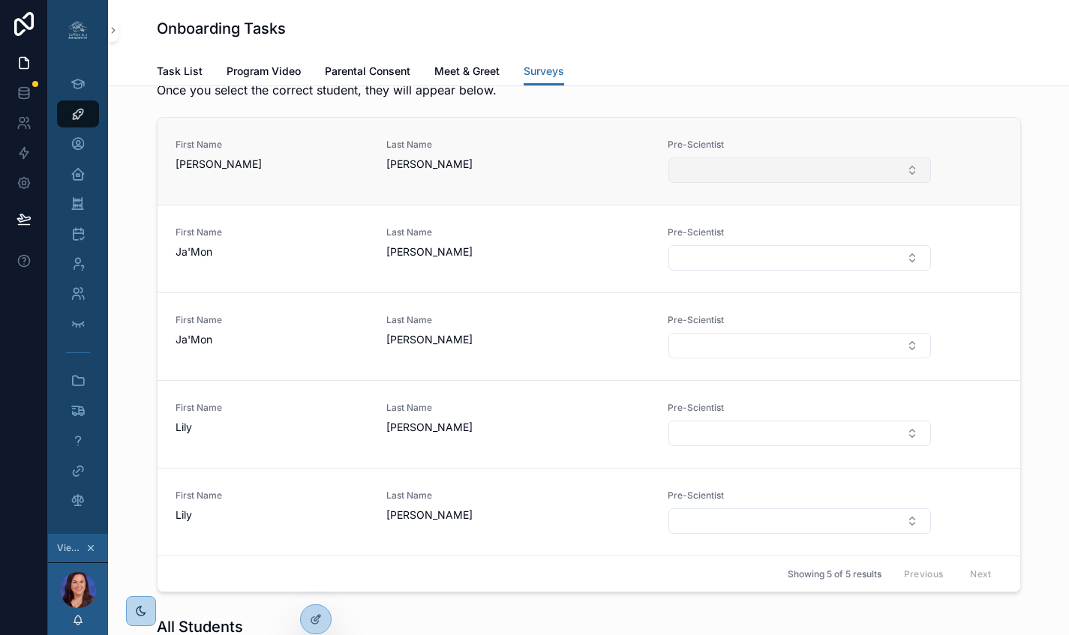
click at [746, 183] on button "Select Button" at bounding box center [799, 171] width 262 height 26
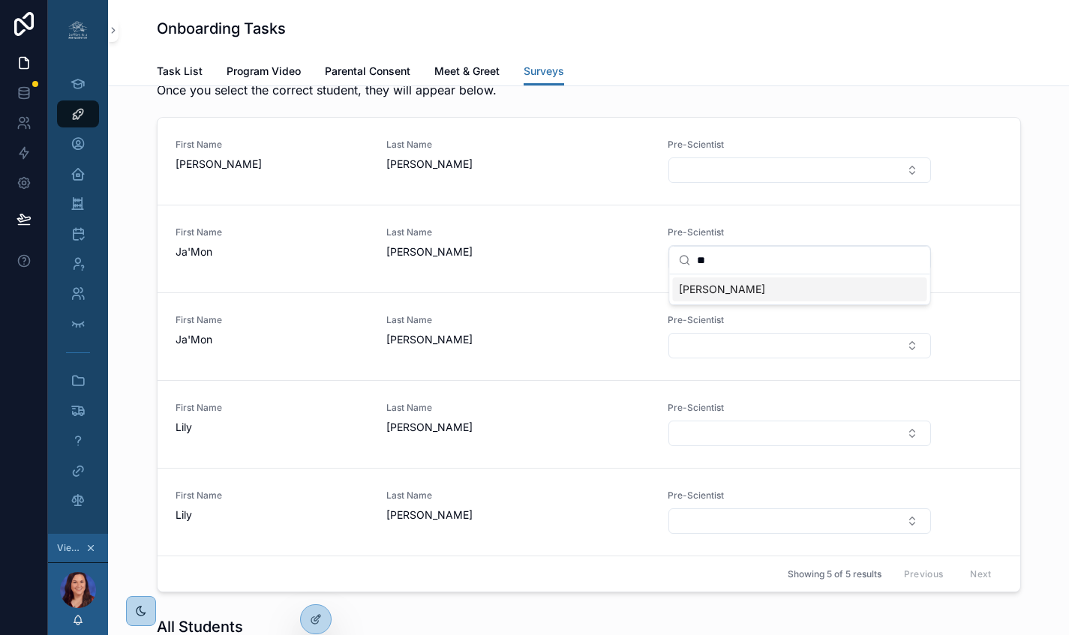
type input "**"
click at [740, 290] on span "[PERSON_NAME]" at bounding box center [722, 289] width 86 height 15
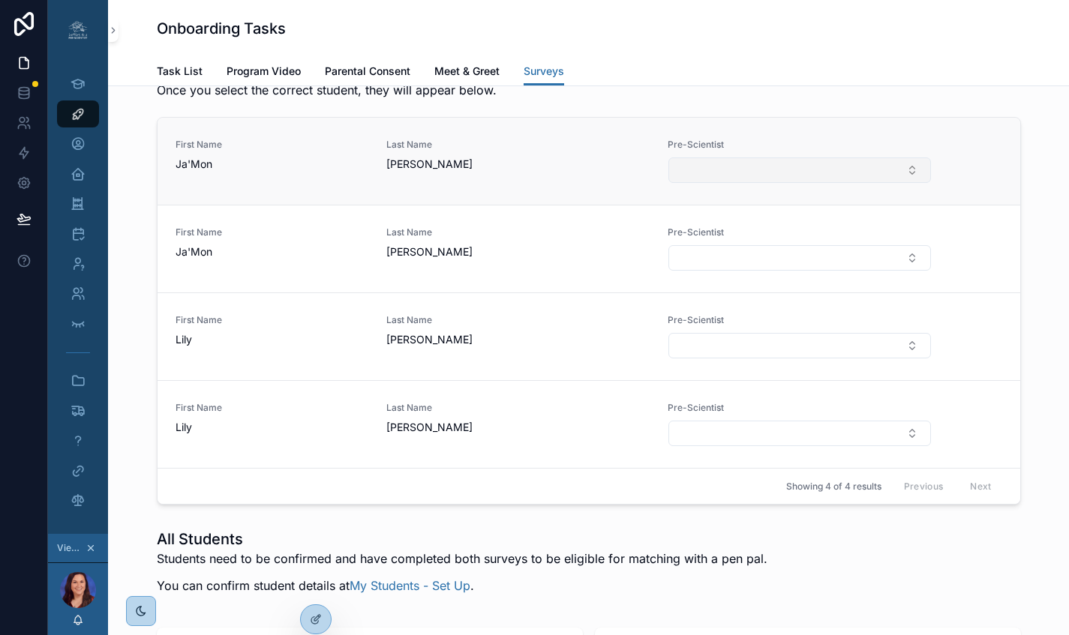
click at [749, 183] on button "Select Button" at bounding box center [799, 171] width 262 height 26
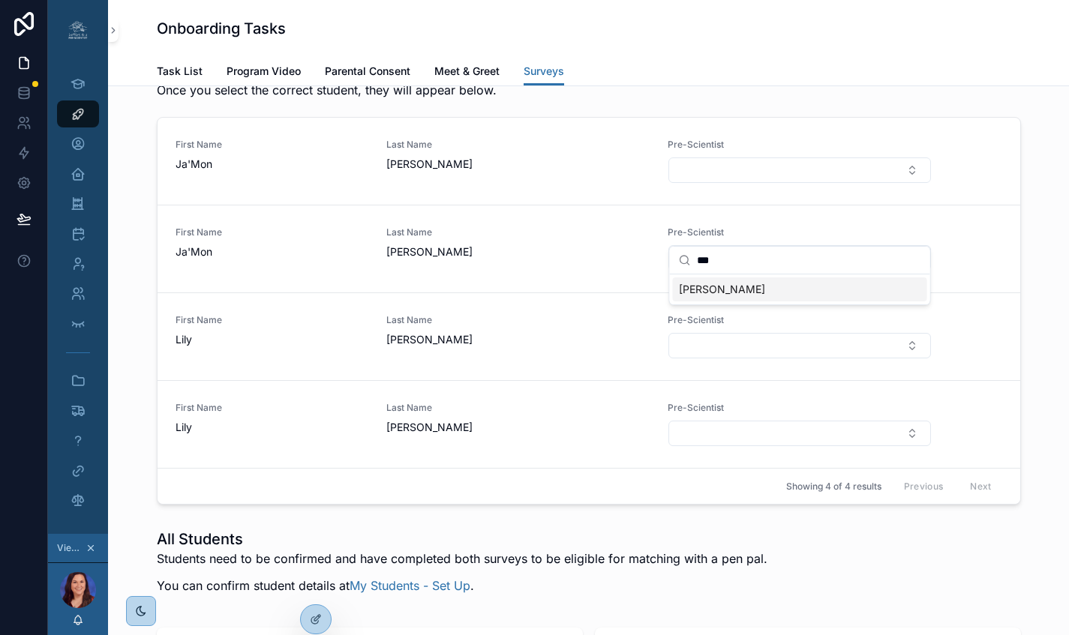
type input "***"
click at [704, 289] on span "[PERSON_NAME]" at bounding box center [722, 289] width 86 height 15
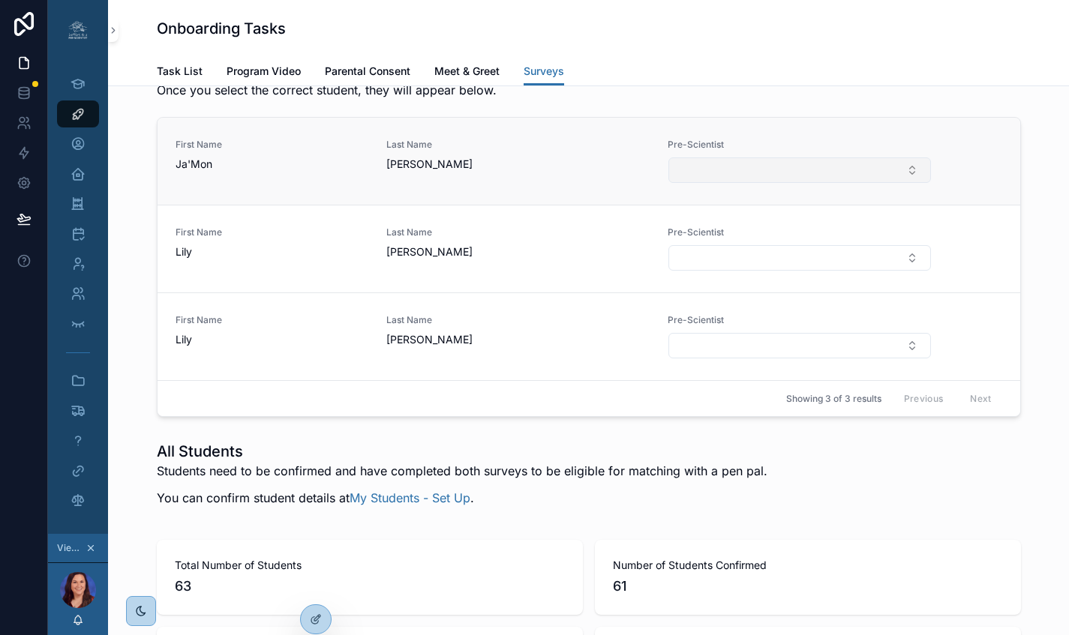
click at [735, 183] on button "Select Button" at bounding box center [799, 171] width 262 height 26
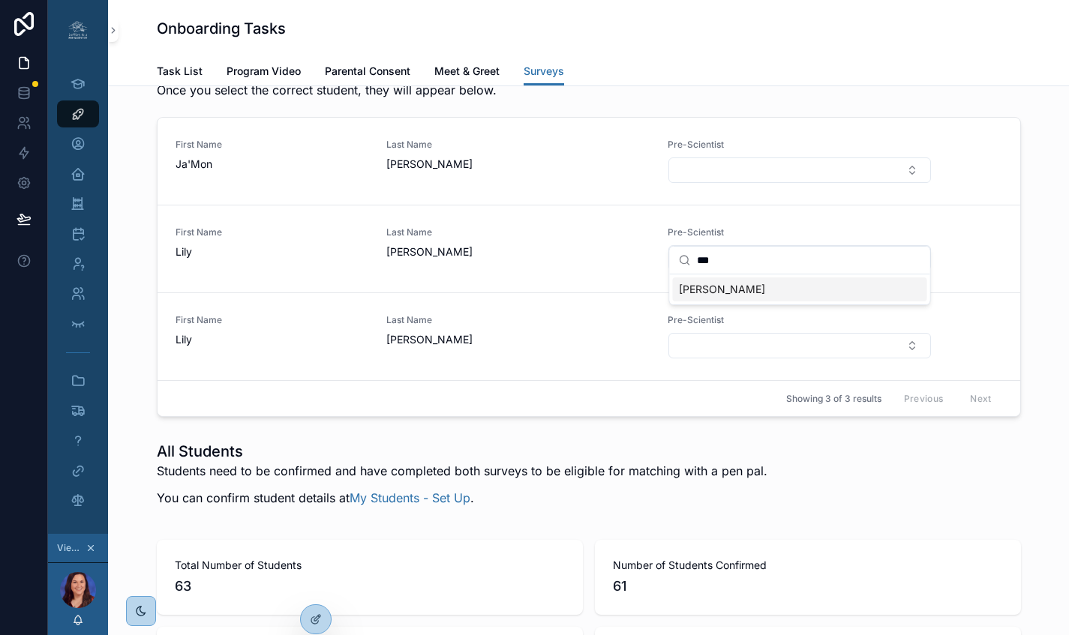
type input "***"
click at [770, 295] on div "[PERSON_NAME]" at bounding box center [800, 290] width 254 height 24
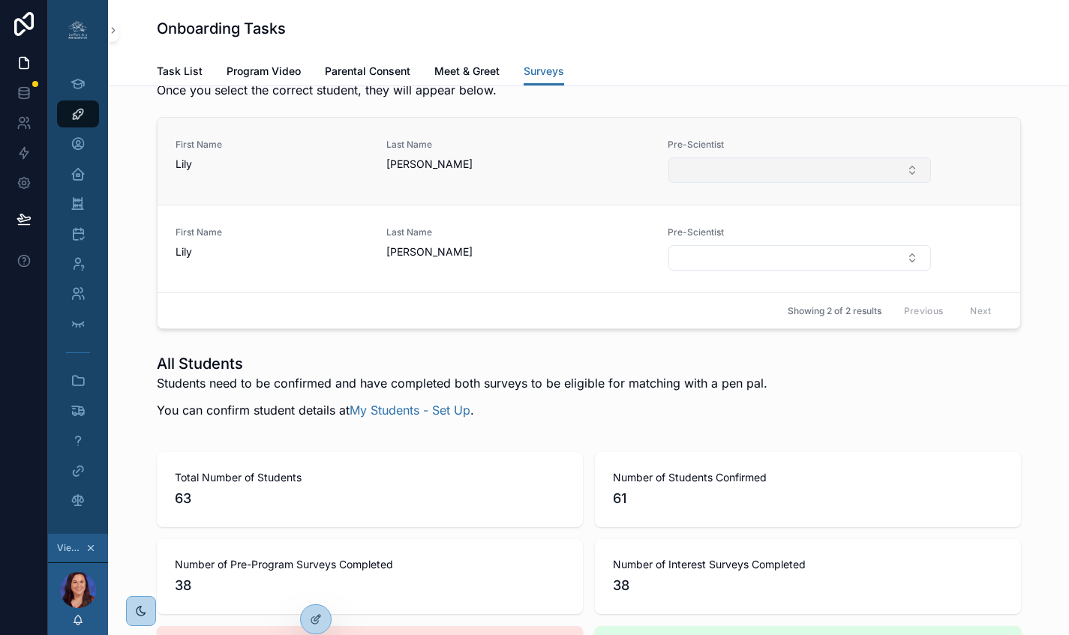
click at [753, 183] on button "Select Button" at bounding box center [799, 171] width 262 height 26
type input "*"
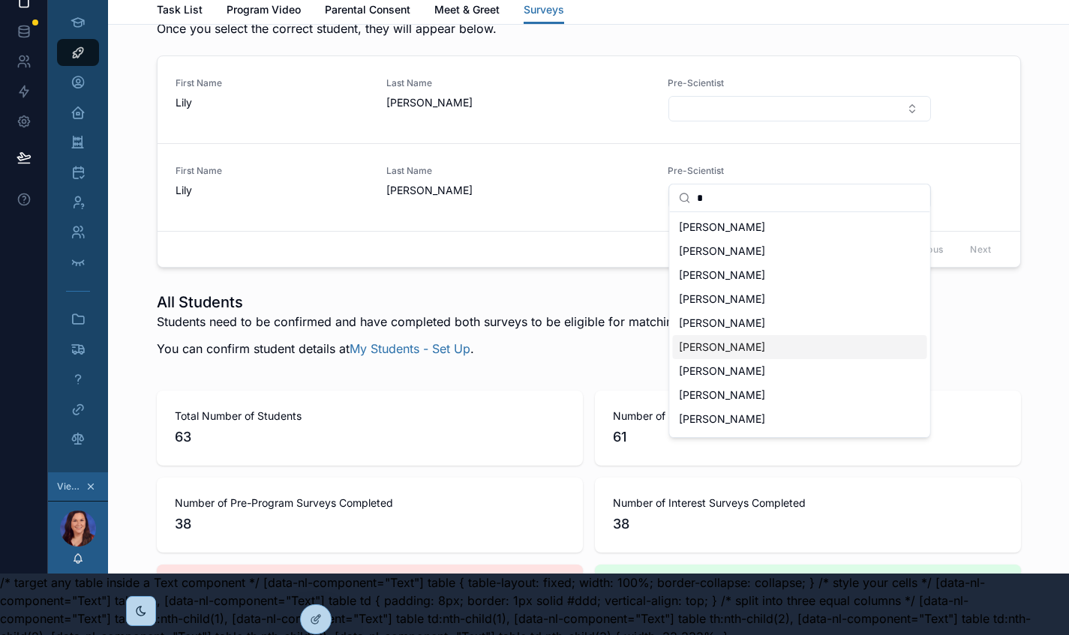
scroll to position [62, 0]
type input "**"
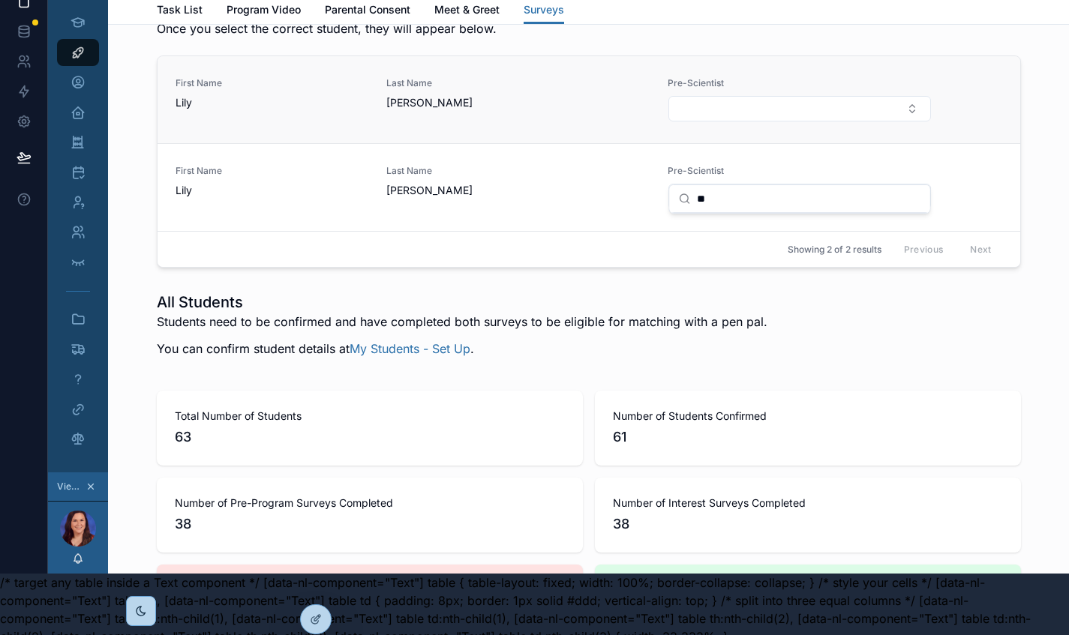
scroll to position [0, 0]
click at [967, 122] on div "First Name [PERSON_NAME] Last Name [PERSON_NAME] Pre-Scientist" at bounding box center [589, 99] width 827 height 45
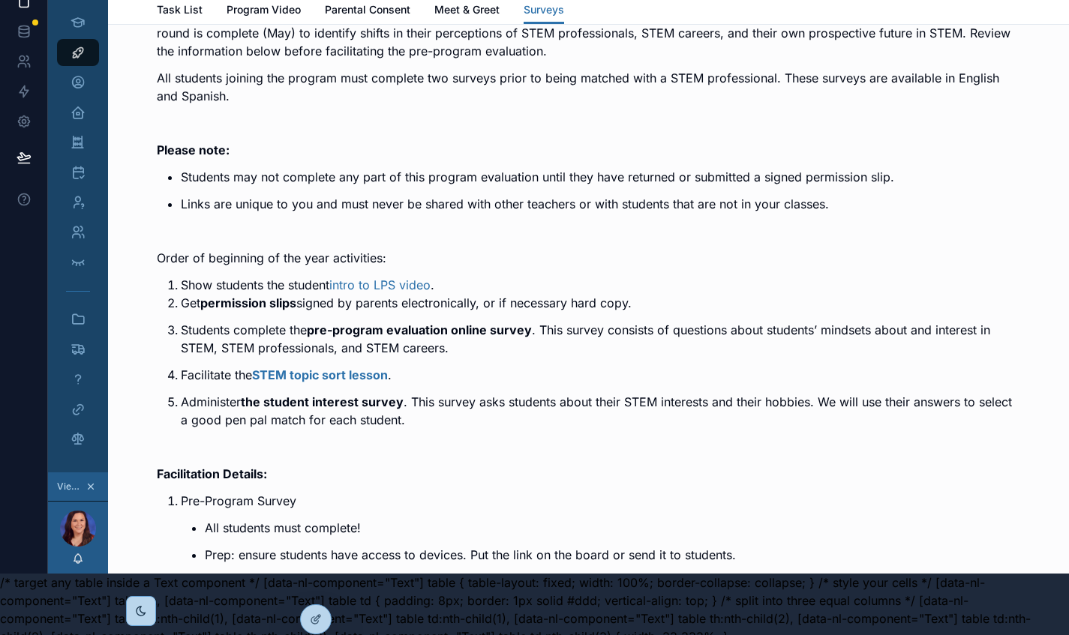
scroll to position [155, 0]
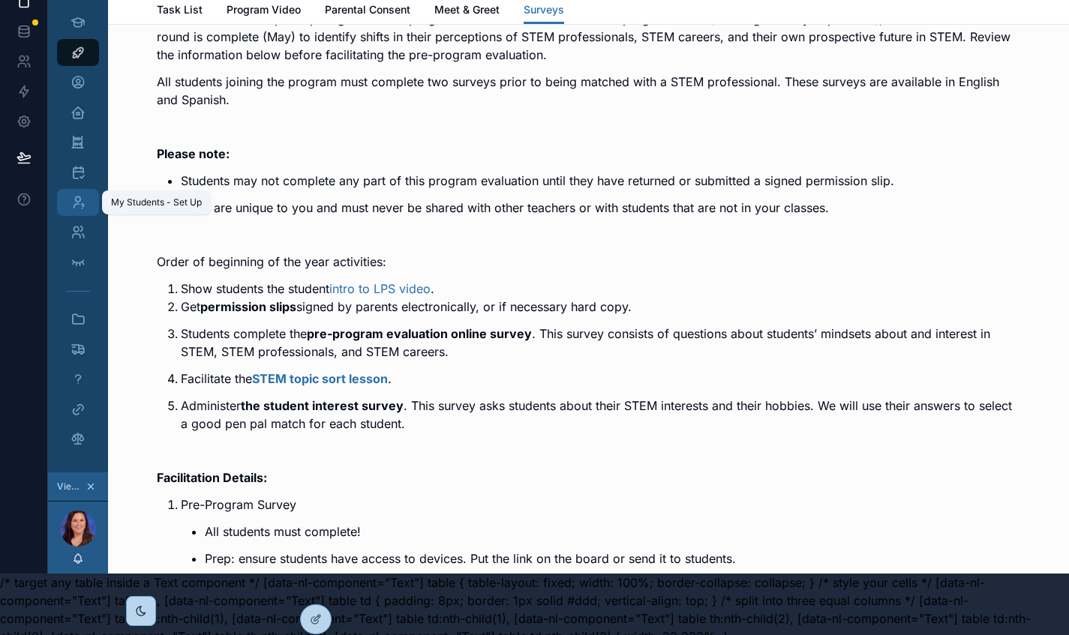
click at [77, 206] on icon "scrollable content" at bounding box center [78, 202] width 15 height 15
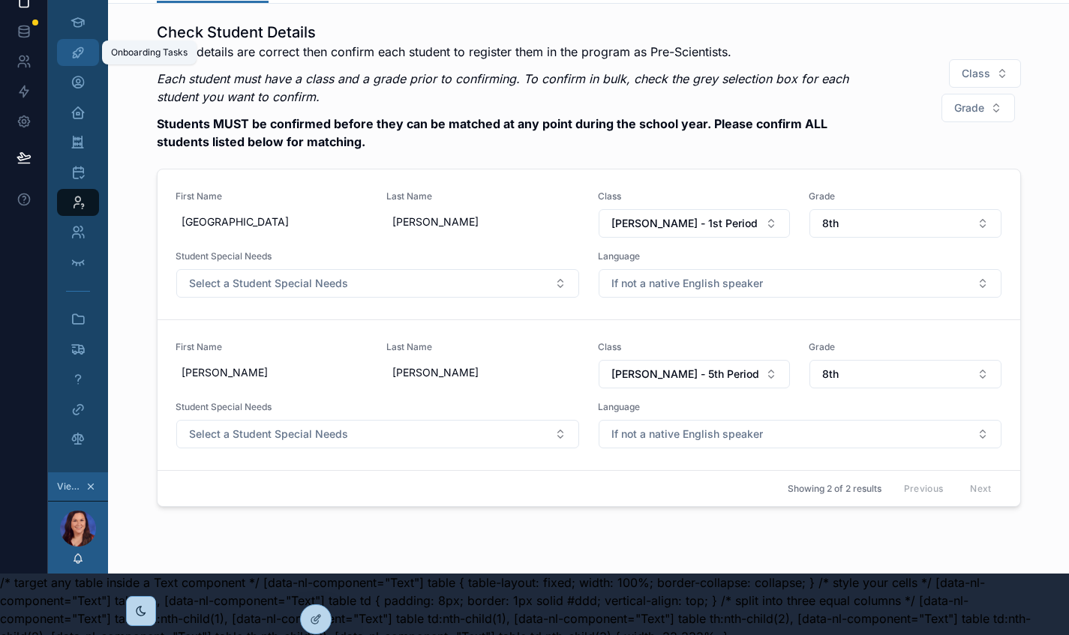
click at [86, 61] on div "Onboarding Tasks" at bounding box center [78, 53] width 24 height 24
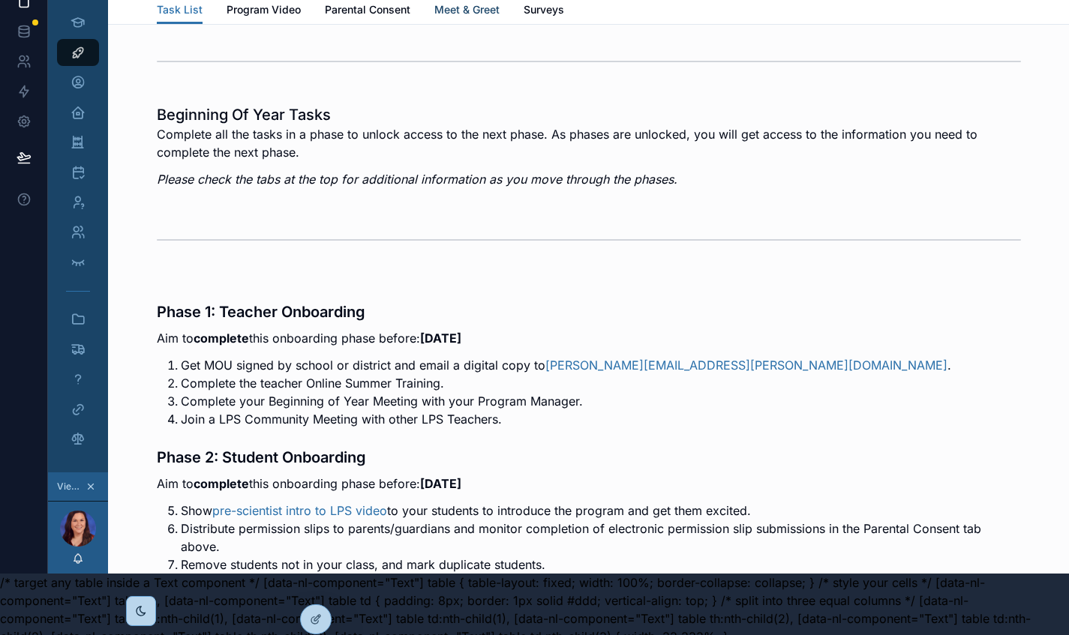
click at [469, 11] on span "Meet & Greet" at bounding box center [466, 9] width 65 height 15
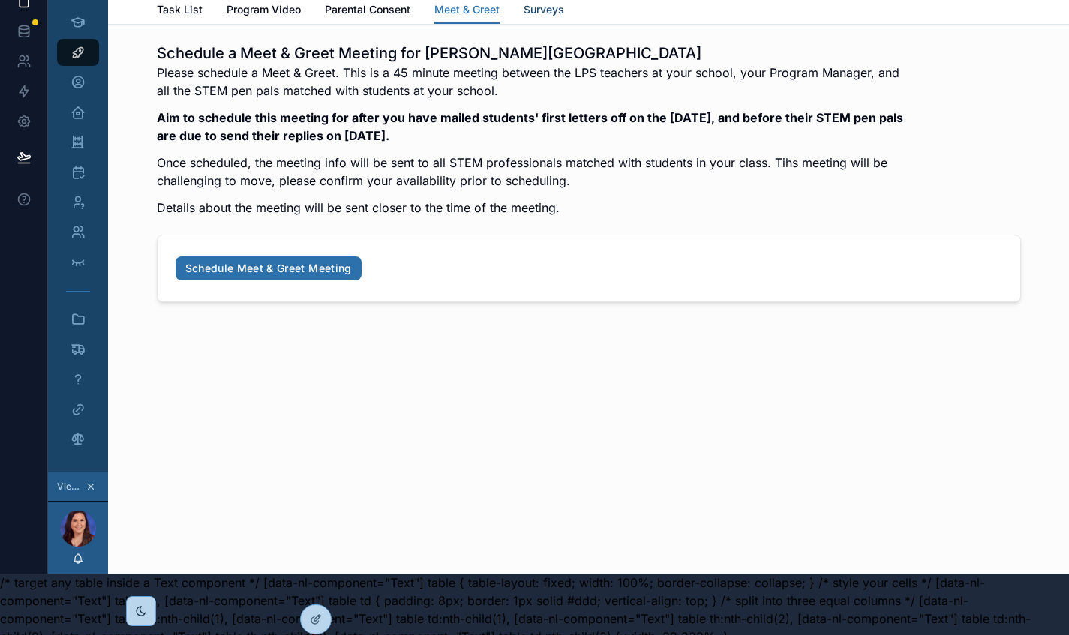
click at [554, 12] on span "Surveys" at bounding box center [544, 9] width 41 height 15
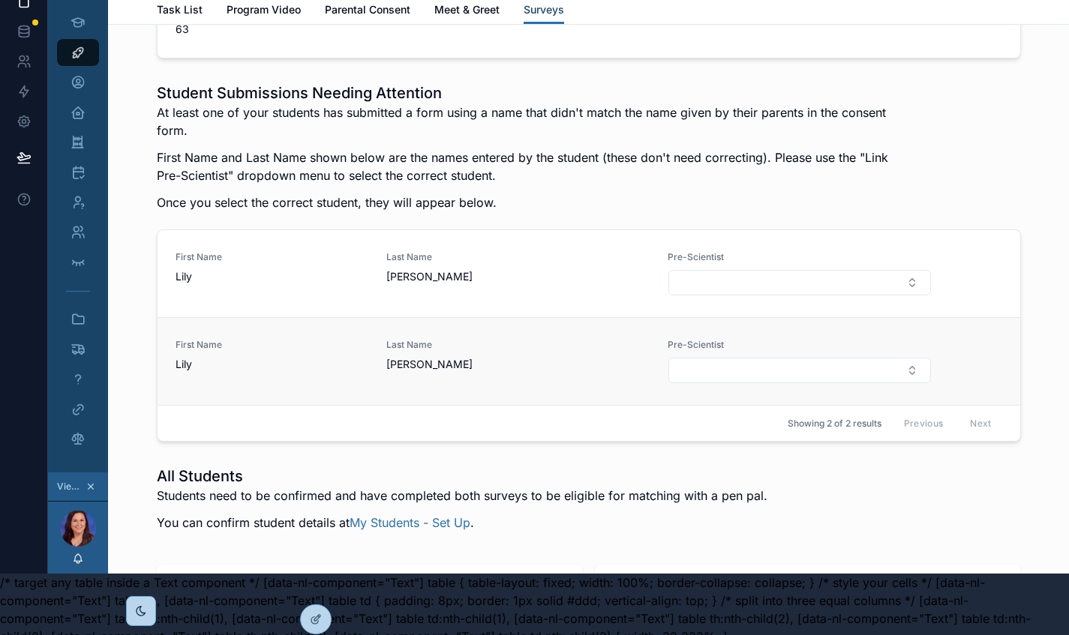
scroll to position [2120, 0]
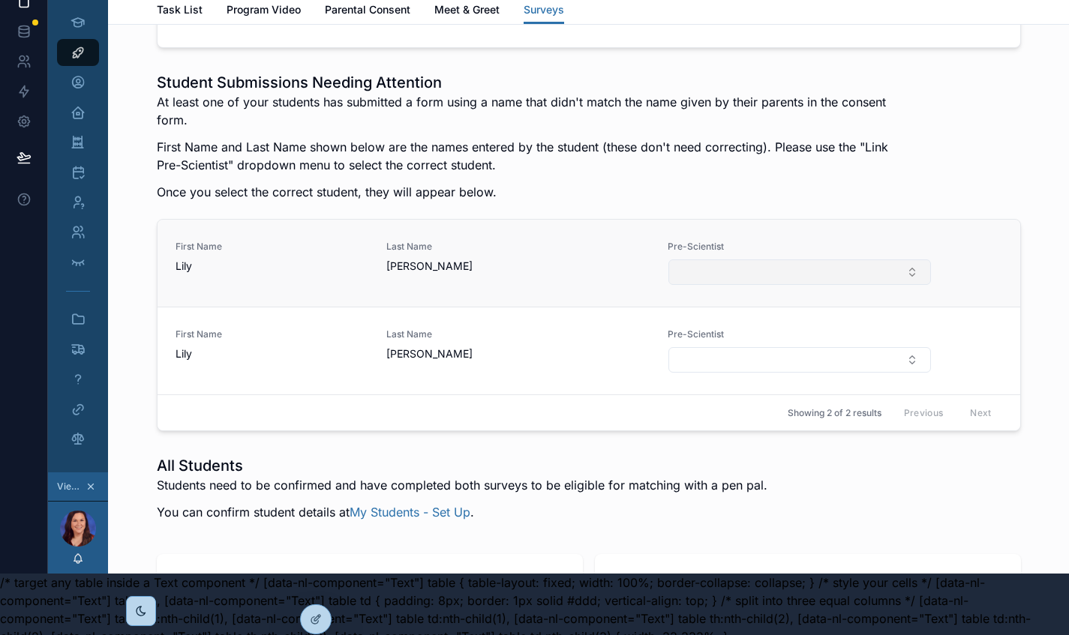
click at [698, 285] on button "Select Button" at bounding box center [799, 273] width 262 height 26
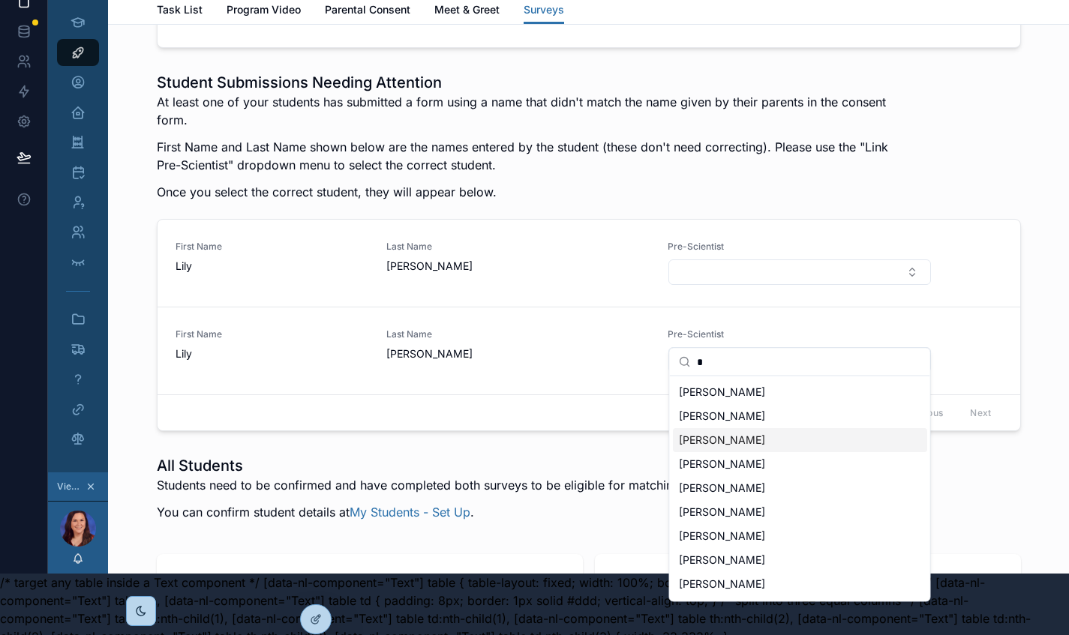
scroll to position [496, 0]
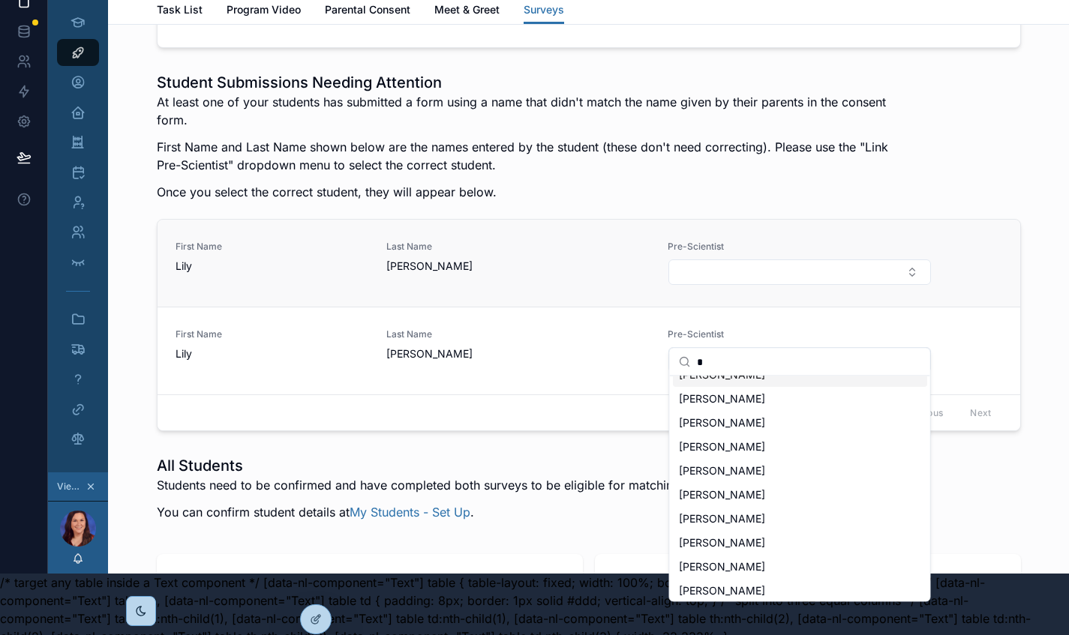
type input "*"
click at [983, 286] on div "First Name [PERSON_NAME] Last Name [PERSON_NAME] Pre-Scientist" at bounding box center [589, 263] width 827 height 45
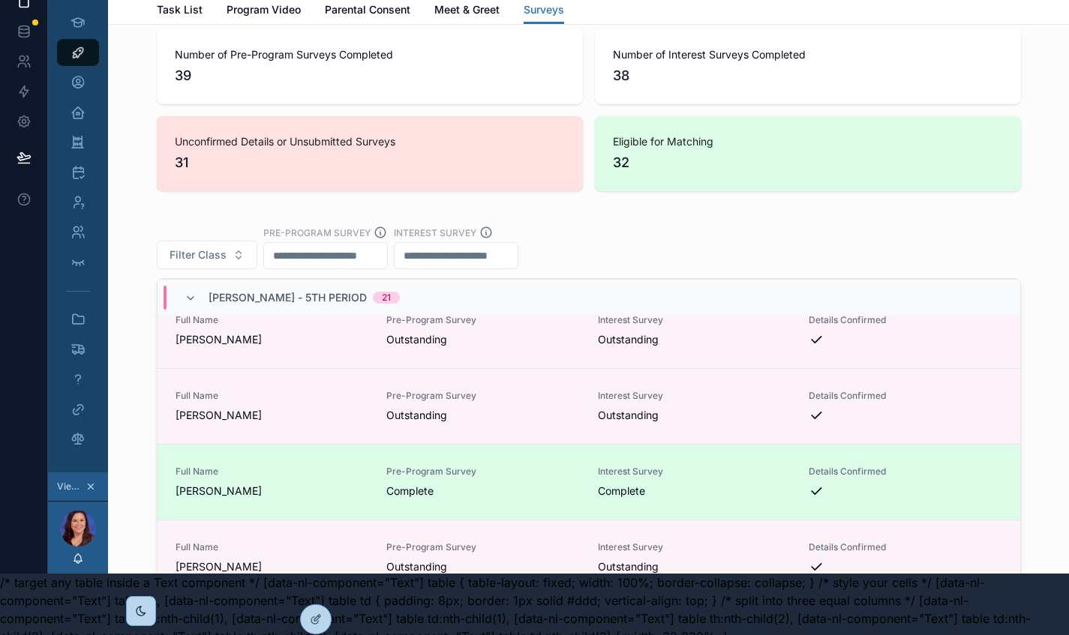
scroll to position [2690, 0]
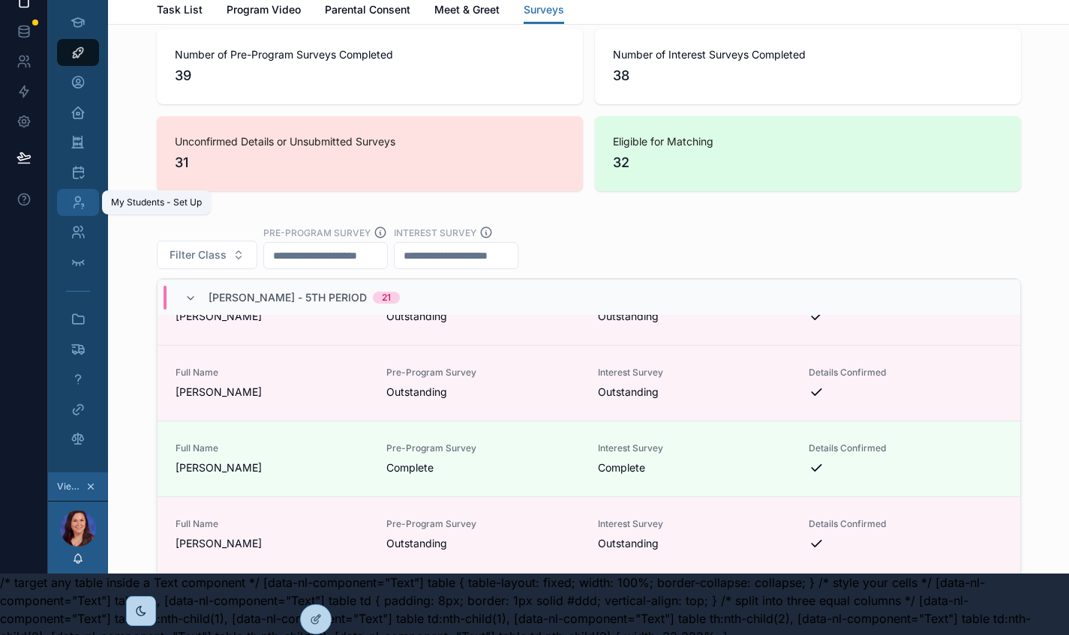
click at [79, 207] on icon "scrollable content" at bounding box center [78, 202] width 15 height 15
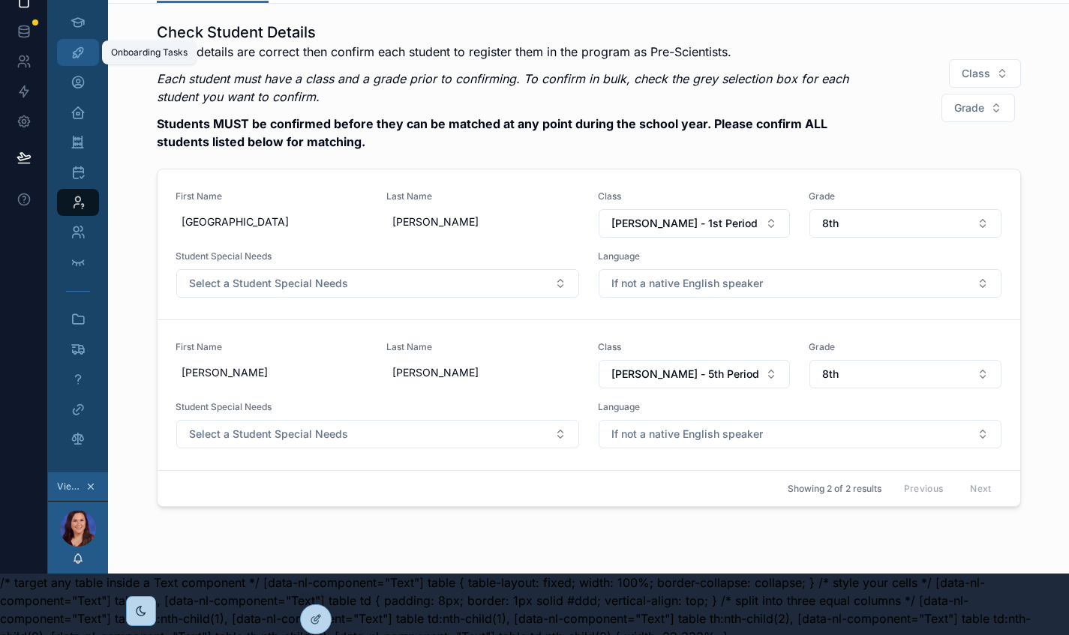
click at [72, 53] on icon "scrollable content" at bounding box center [78, 52] width 15 height 15
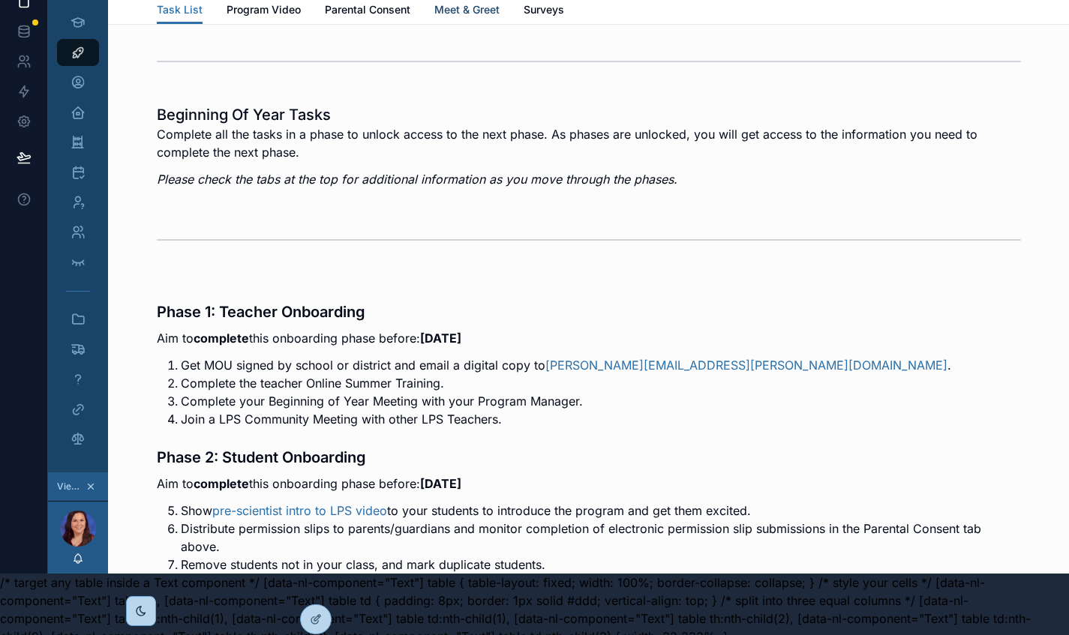
click at [460, 8] on span "Meet & Greet" at bounding box center [466, 9] width 65 height 15
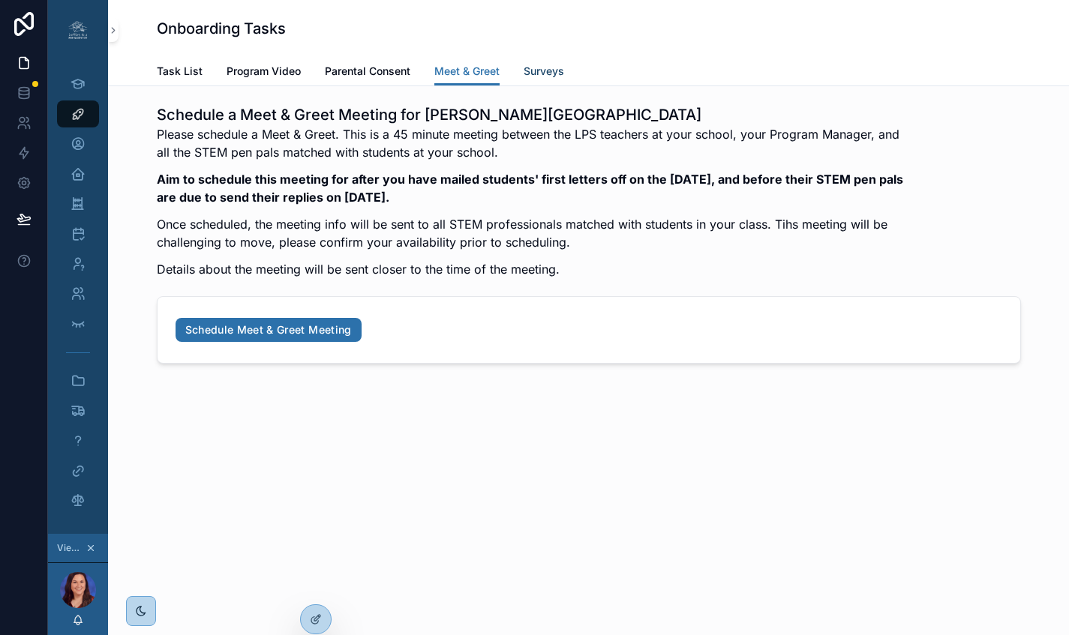
click at [554, 71] on span "Surveys" at bounding box center [544, 71] width 41 height 15
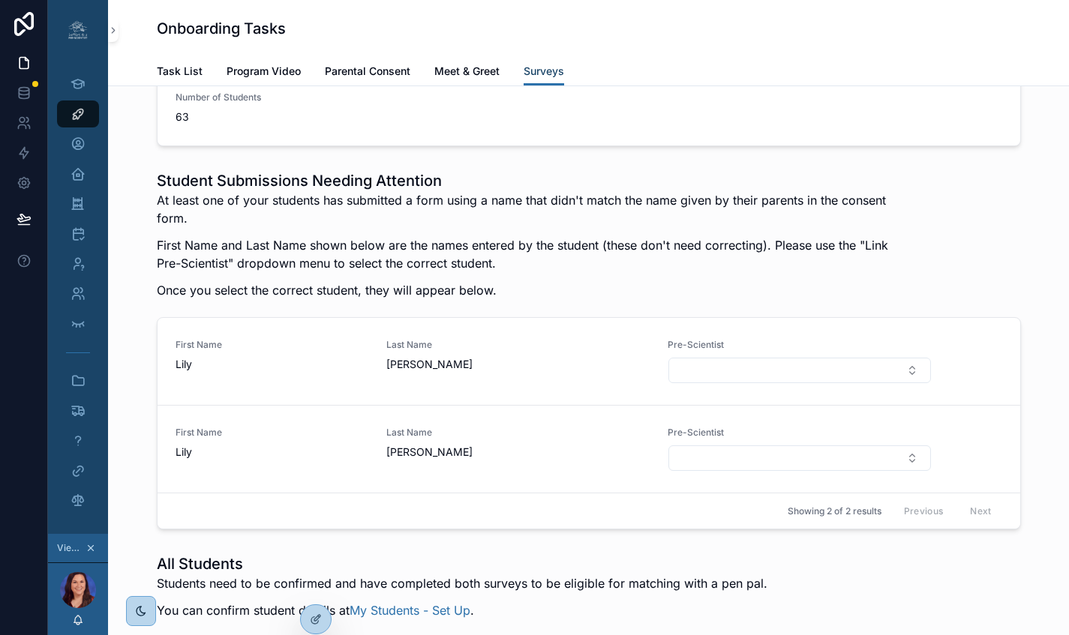
scroll to position [2275, 0]
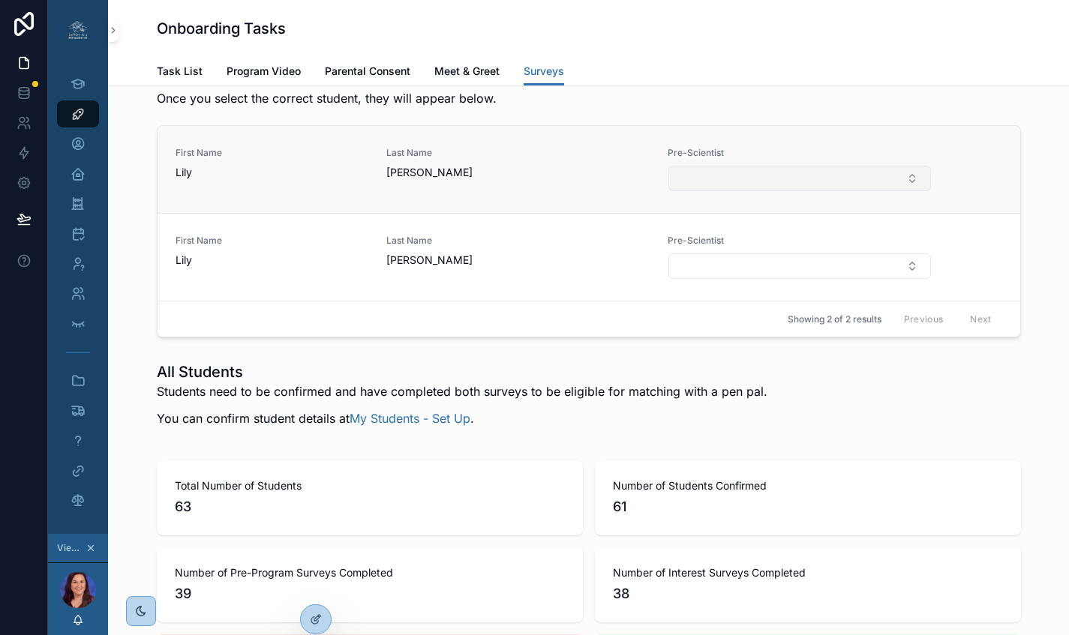
click at [821, 191] on button "Select Button" at bounding box center [799, 179] width 262 height 26
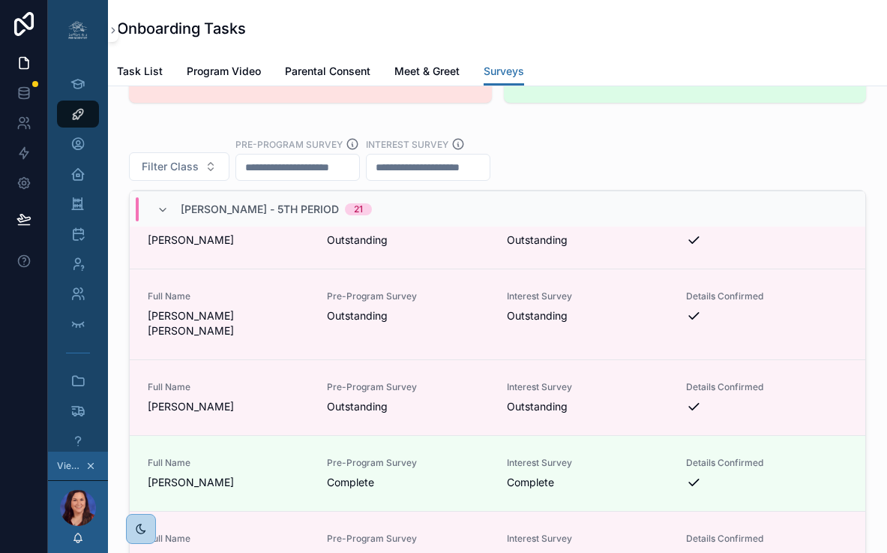
scroll to position [2948, 0]
